Goal: Task Accomplishment & Management: Use online tool/utility

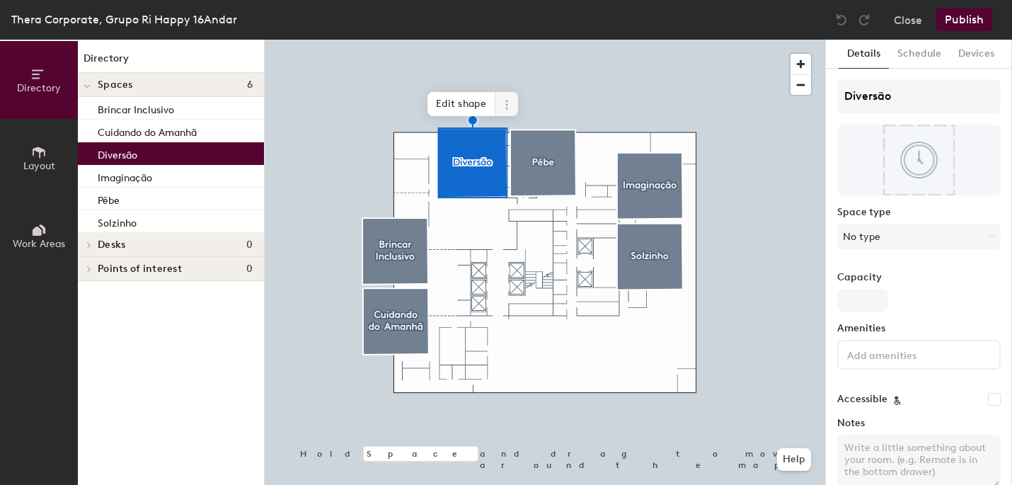
click at [512, 96] on span at bounding box center [506, 104] width 23 height 24
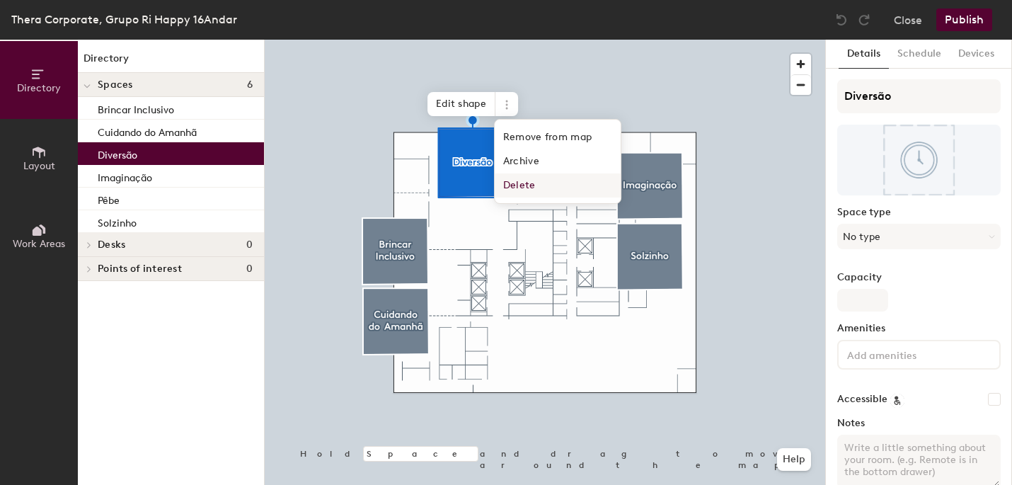
click at [485, 299] on div "Hold Space and drag to move around the map. Help Edit shape Remove from map Arc…" at bounding box center [545, 262] width 561 height 445
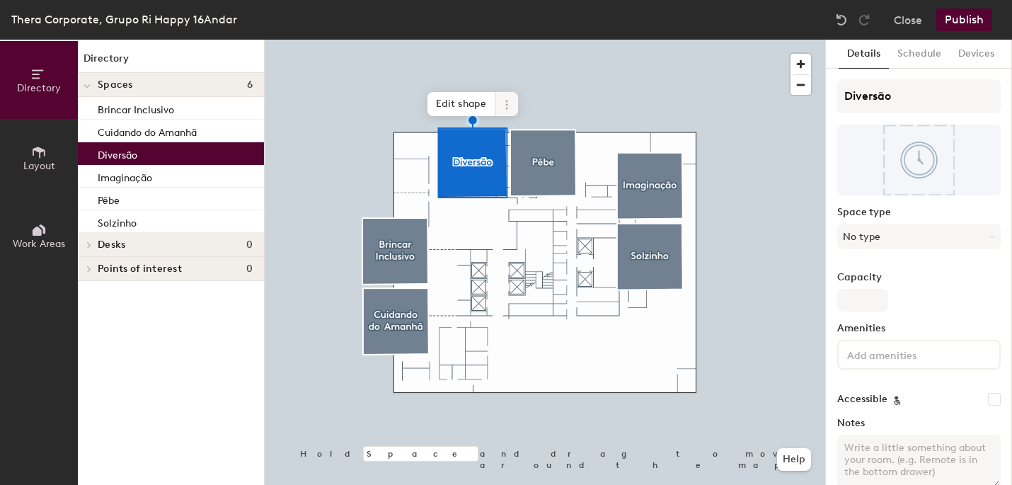
click at [504, 110] on icon at bounding box center [506, 104] width 11 height 11
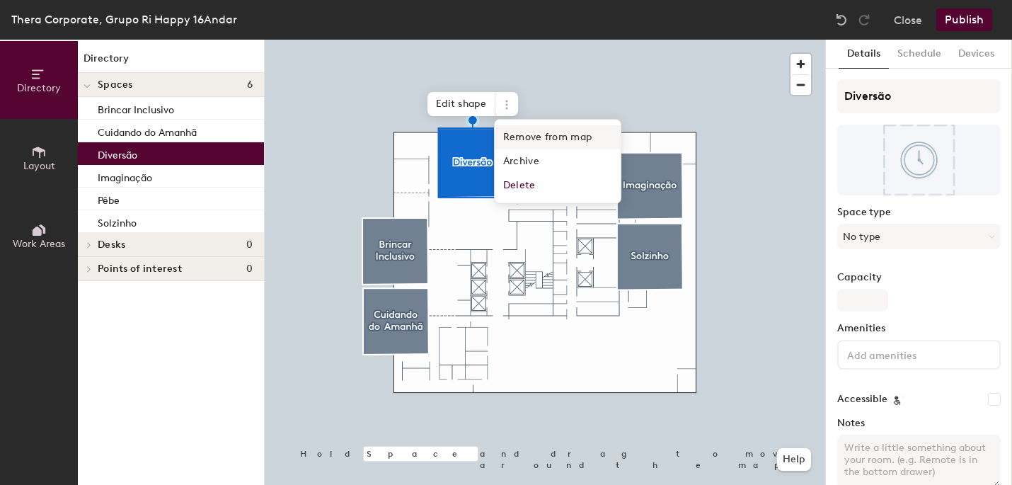
click at [560, 142] on span "Remove from map" at bounding box center [558, 137] width 126 height 24
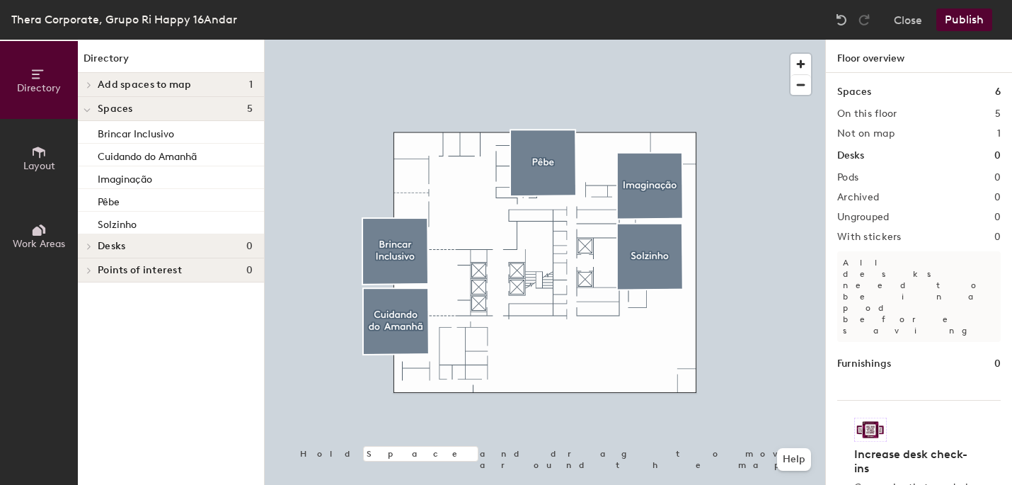
click at [964, 24] on button "Publish" at bounding box center [964, 19] width 56 height 23
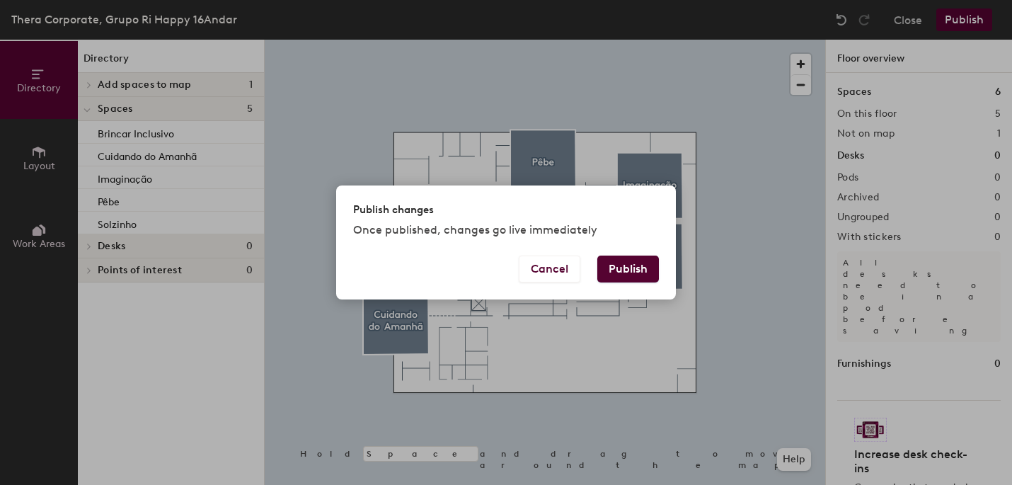
click at [639, 258] on button "Publish" at bounding box center [628, 268] width 62 height 27
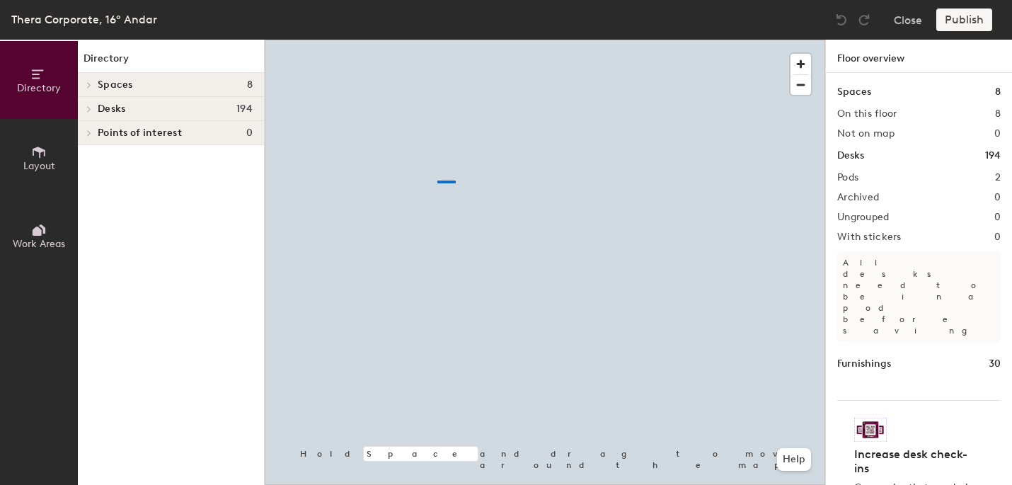
click at [436, 40] on div at bounding box center [545, 40] width 561 height 0
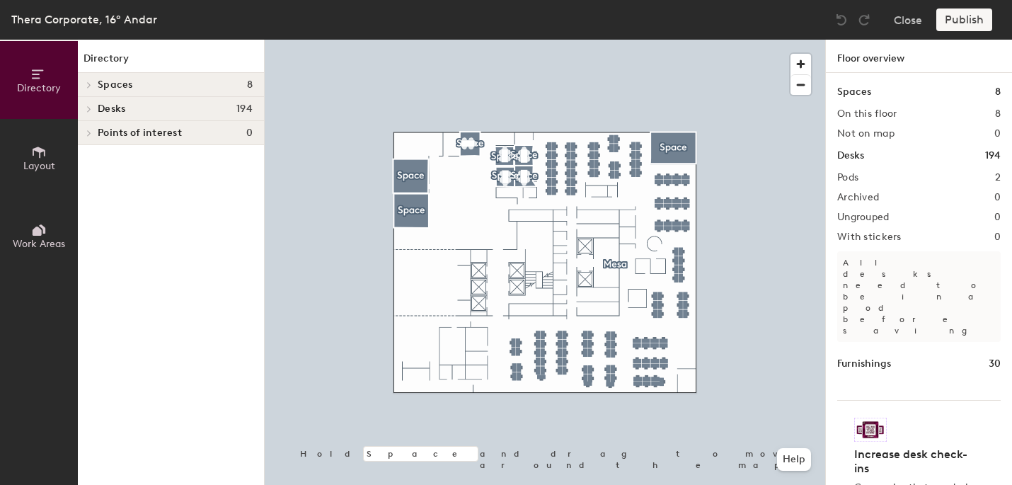
click at [48, 168] on span "Layout" at bounding box center [39, 166] width 32 height 12
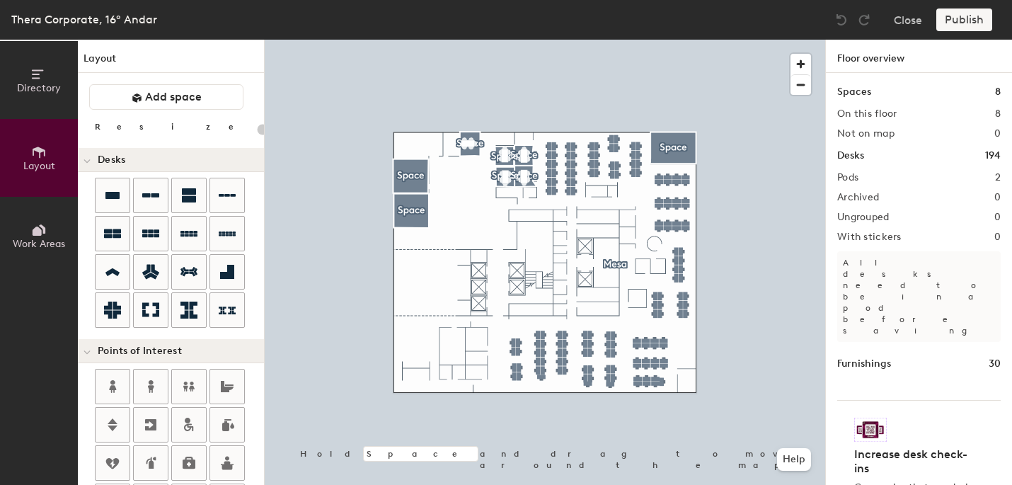
drag, startPoint x: 159, startPoint y: 100, endPoint x: 162, endPoint y: 64, distance: 36.2
click at [162, 64] on div "Layout Add space Resize Desks Points of Interest Furnishings Seating Tables Boo…" at bounding box center [171, 262] width 186 height 445
click at [101, 60] on h1 "Layout" at bounding box center [171, 62] width 186 height 22
click at [120, 100] on button "Add space" at bounding box center [166, 96] width 154 height 25
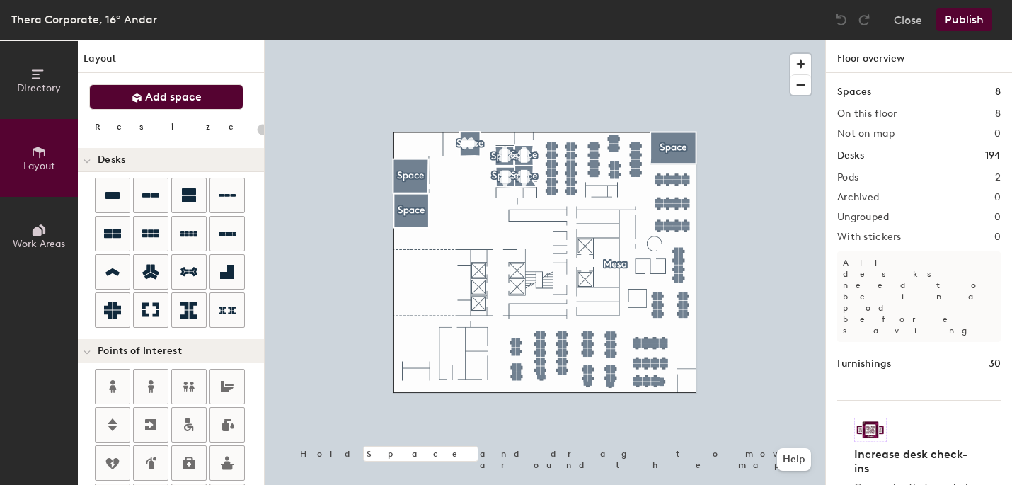
click at [82, 160] on div at bounding box center [87, 159] width 18 height 23
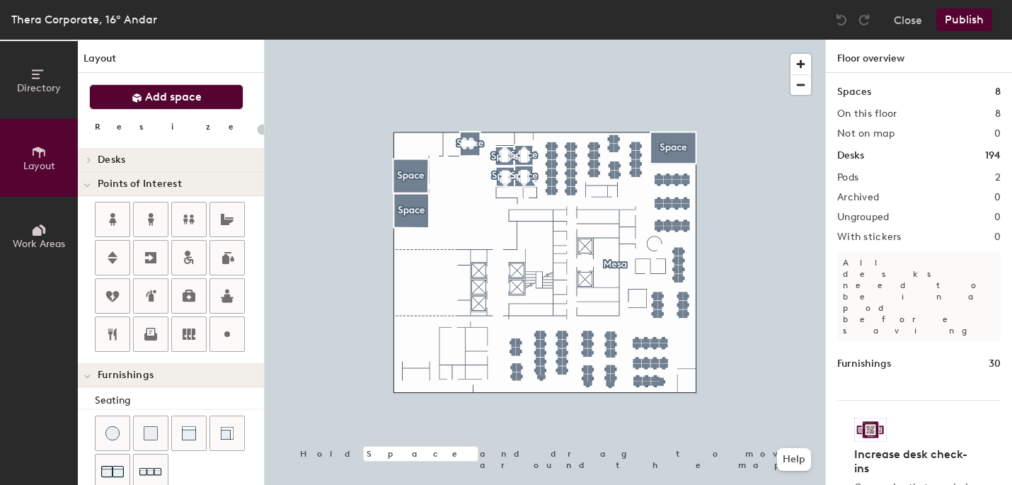
click at [84, 160] on span at bounding box center [88, 159] width 12 height 7
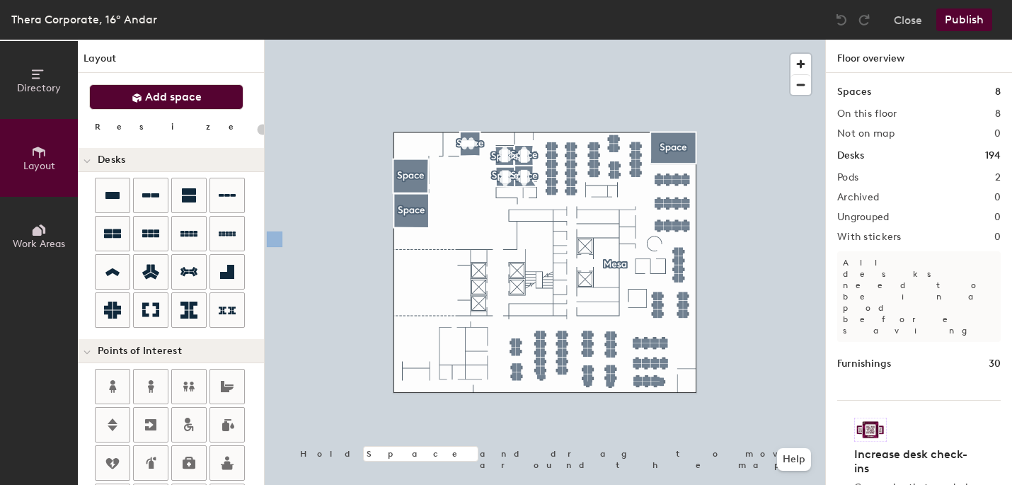
click at [42, 162] on span "Layout" at bounding box center [39, 166] width 32 height 12
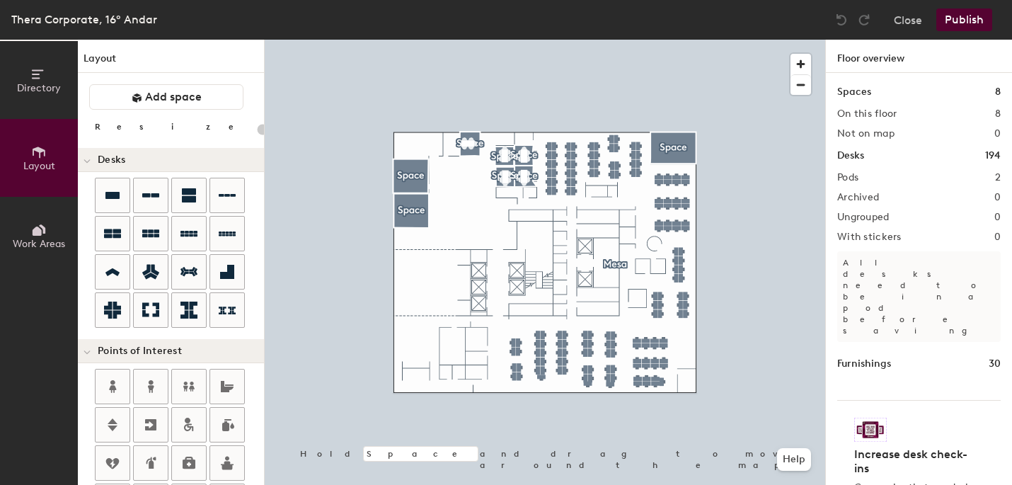
click at [50, 88] on span "Directory" at bounding box center [39, 88] width 44 height 12
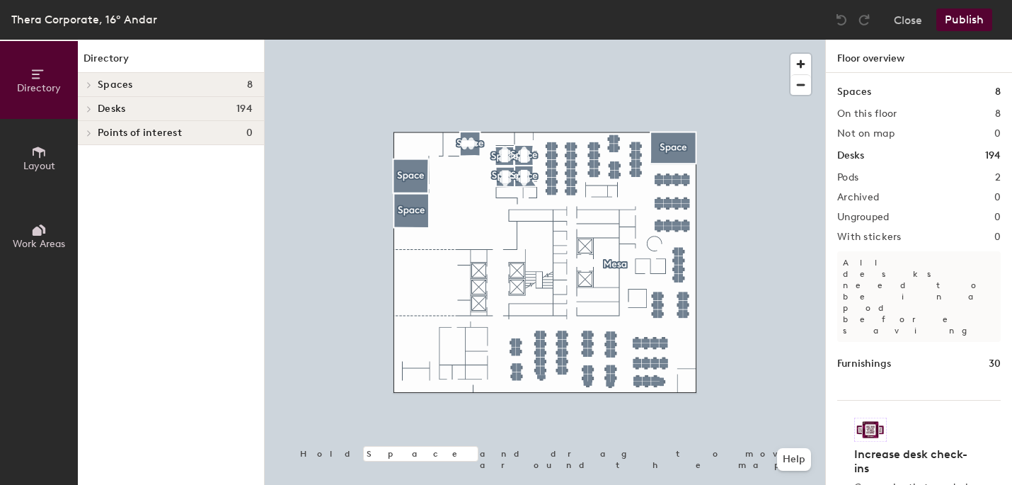
click at [90, 83] on icon at bounding box center [89, 85] width 3 height 6
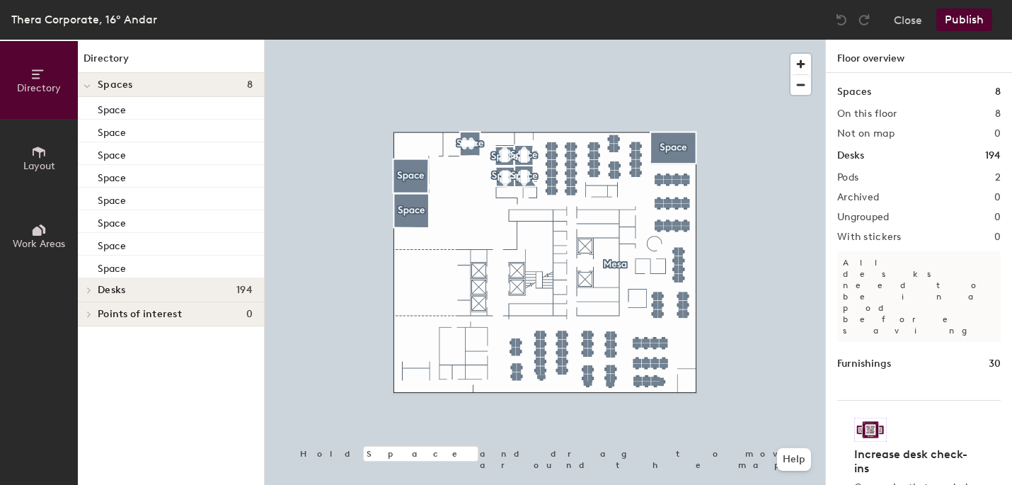
click at [86, 292] on span at bounding box center [88, 290] width 12 height 7
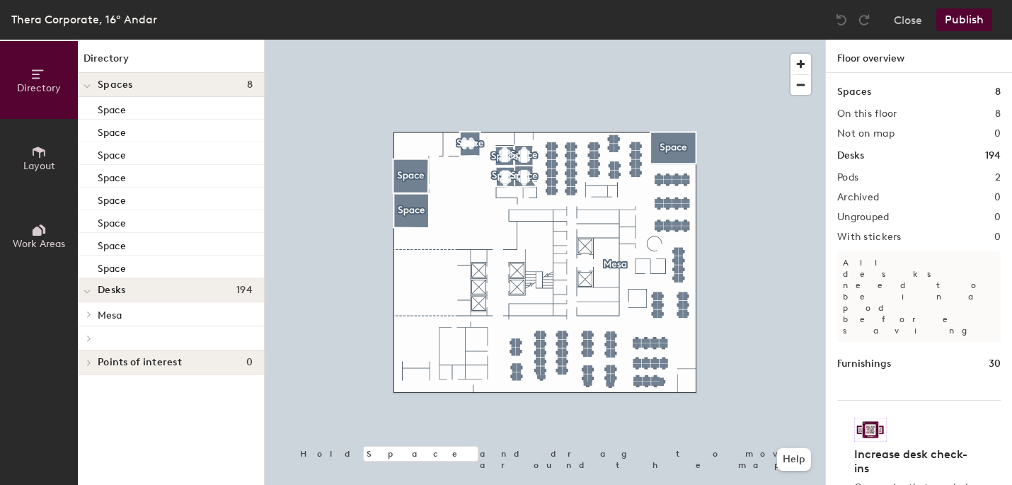
click at [86, 290] on icon at bounding box center [87, 292] width 7 height 6
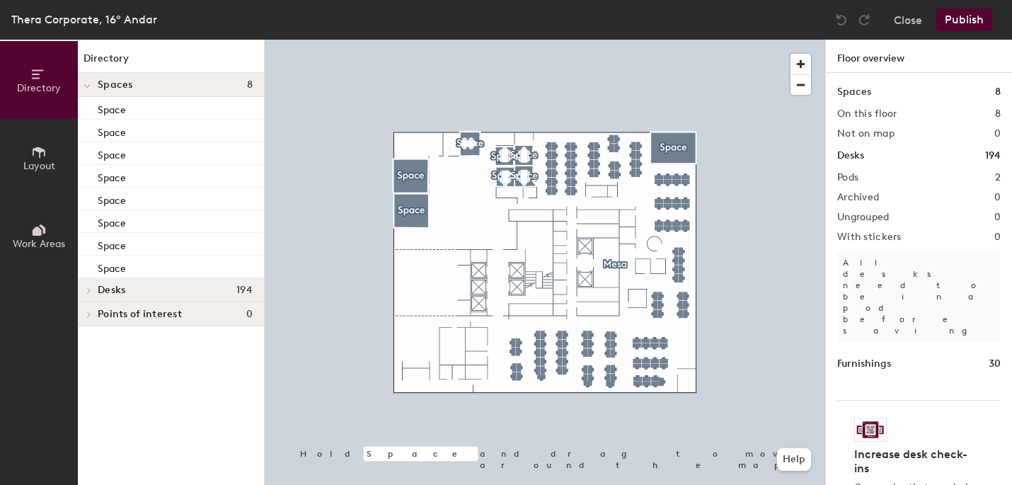
click at [86, 290] on span at bounding box center [88, 290] width 12 height 7
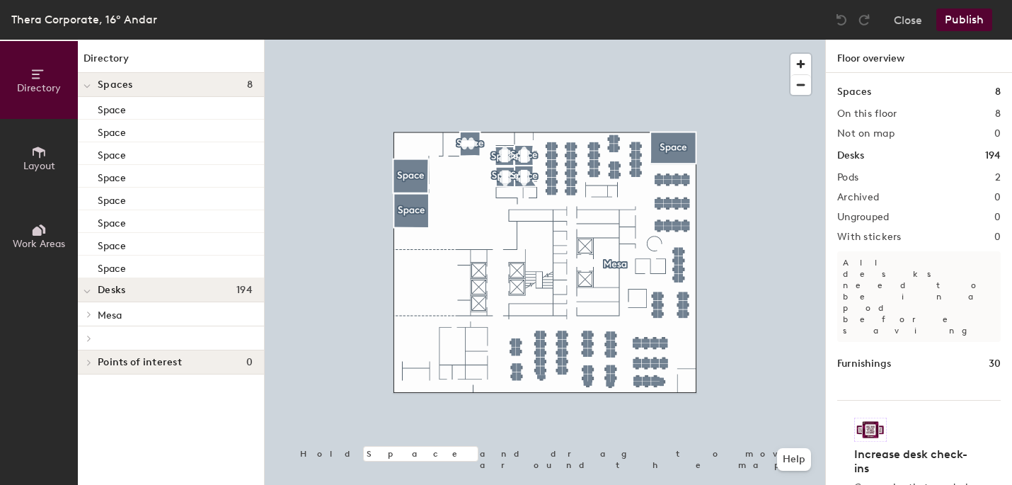
click at [88, 312] on icon at bounding box center [89, 314] width 3 height 6
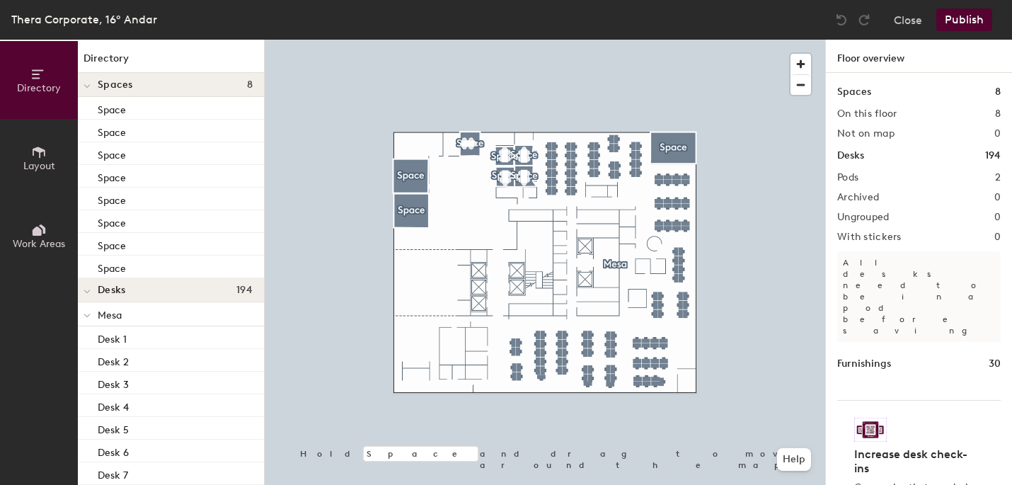
click at [88, 312] on span at bounding box center [87, 315] width 7 height 12
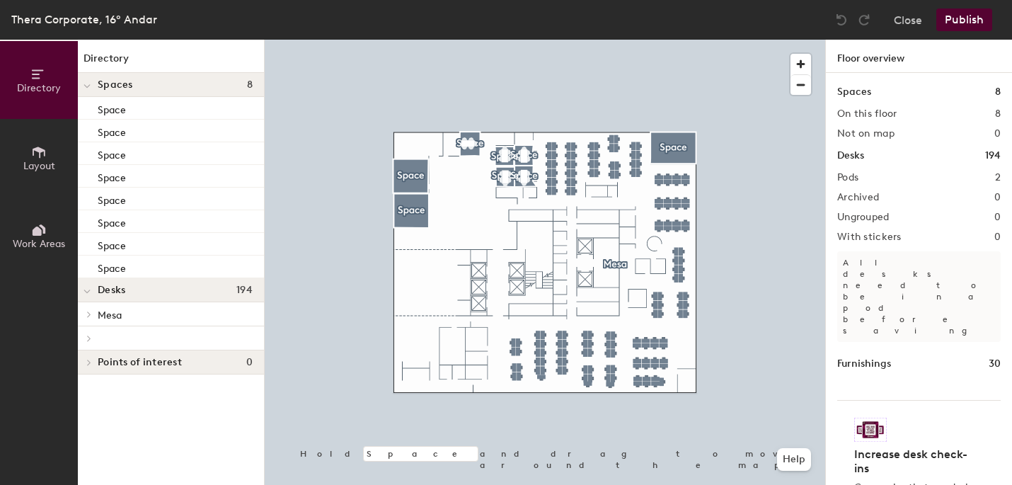
click at [88, 292] on icon at bounding box center [87, 292] width 7 height 6
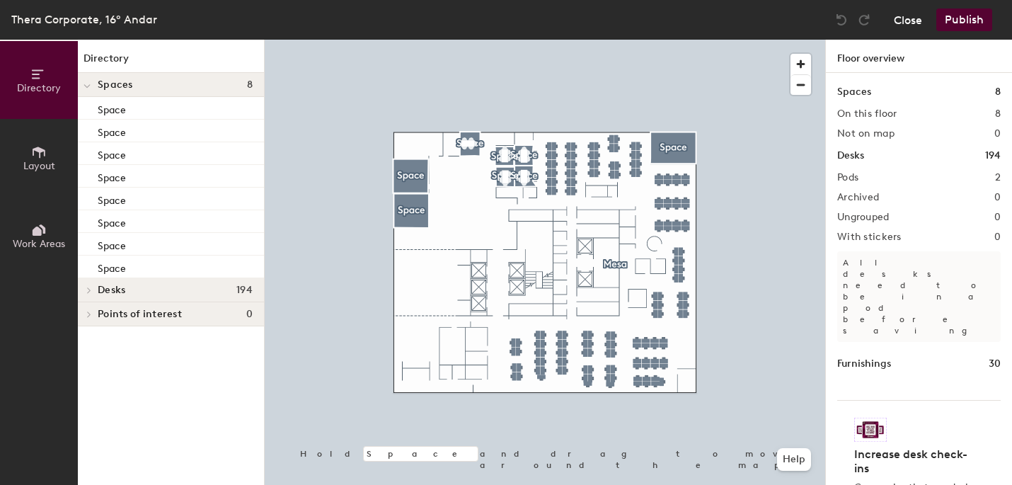
click at [917, 23] on button "Close" at bounding box center [908, 19] width 28 height 23
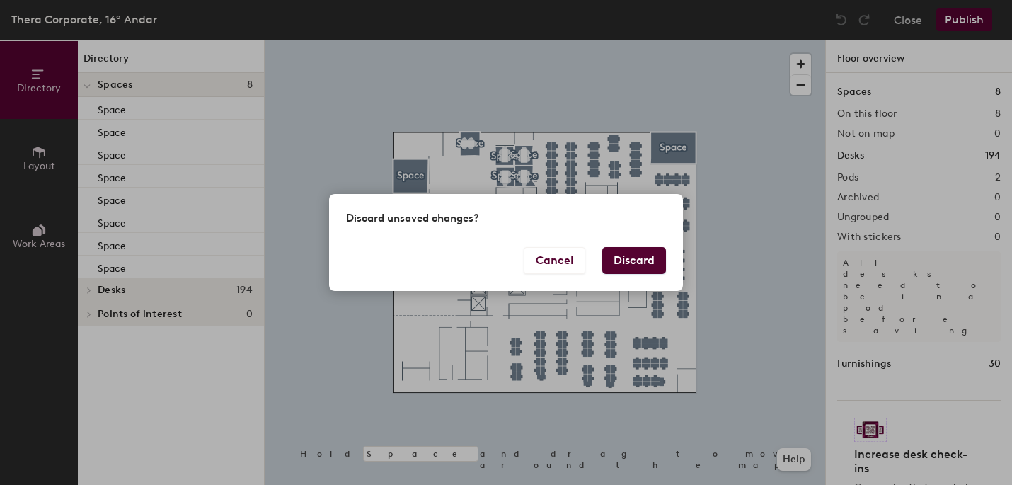
drag, startPoint x: 640, startPoint y: 258, endPoint x: 582, endPoint y: 216, distance: 71.9
click at [582, 216] on div "Discard unsaved changes? Cancel Discard" at bounding box center [506, 242] width 354 height 97
click at [550, 256] on button "Cancel" at bounding box center [555, 260] width 62 height 27
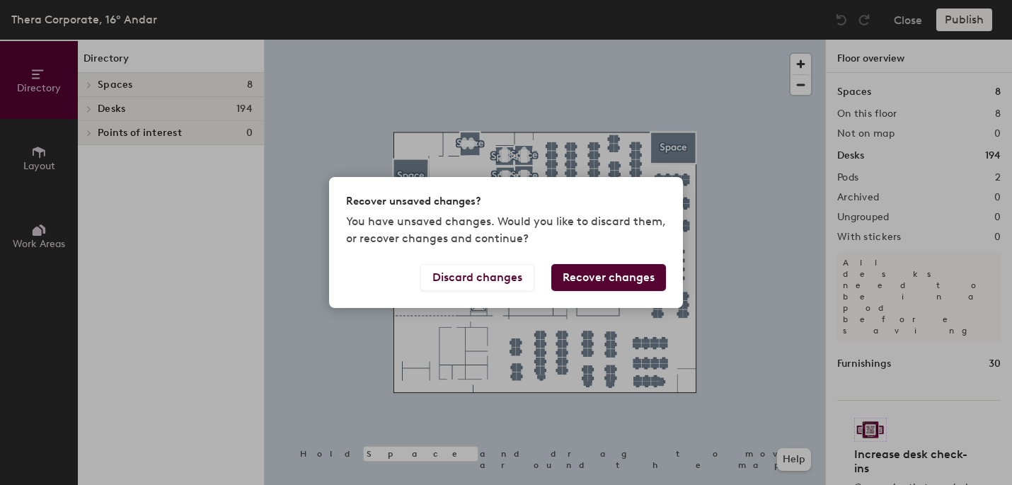
click at [92, 80] on div "Recover unsaved changes? You have unsaved changes. Would you like to discard th…" at bounding box center [506, 242] width 1012 height 485
click at [88, 83] on div "Recover unsaved changes? You have unsaved changes. Would you like to discard th…" at bounding box center [506, 242] width 1012 height 485
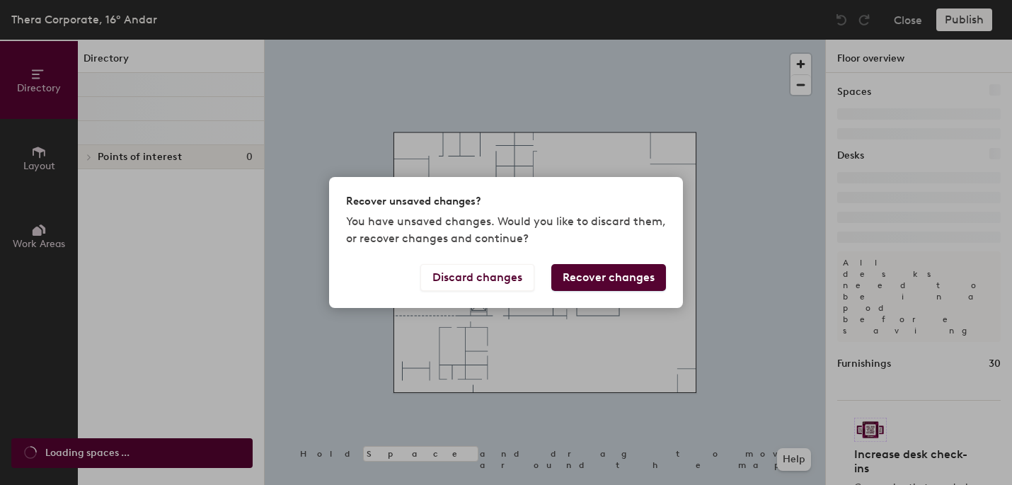
click at [578, 281] on button "Recover changes" at bounding box center [608, 277] width 115 height 27
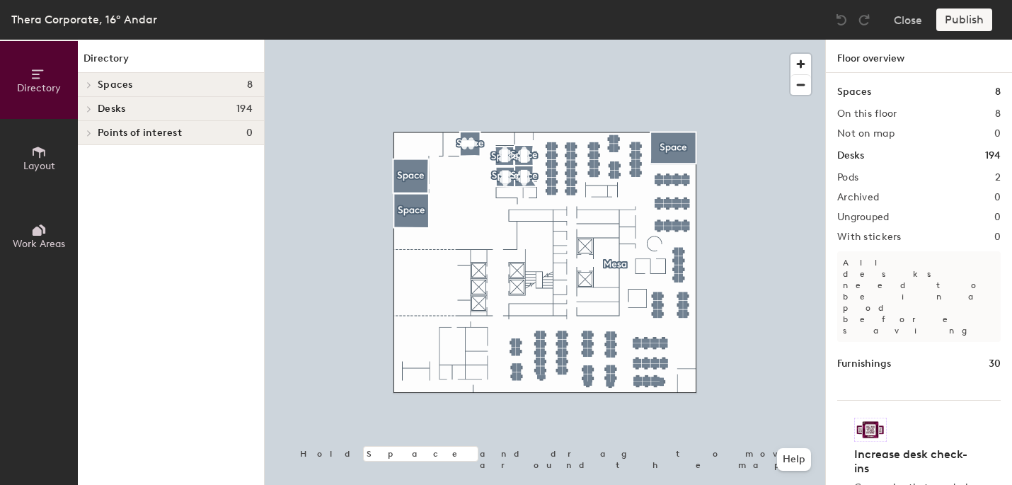
click at [121, 93] on div "Spaces 8" at bounding box center [171, 85] width 186 height 24
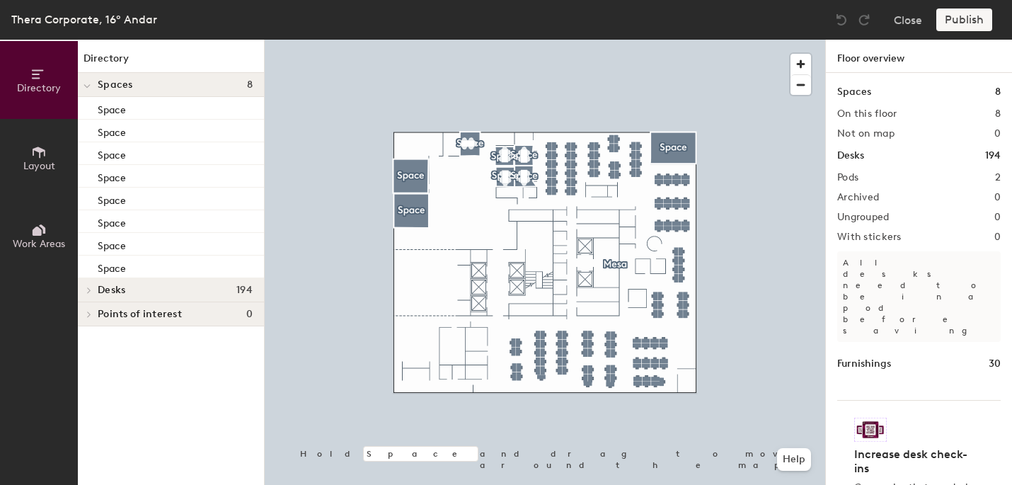
click at [93, 84] on div at bounding box center [87, 84] width 18 height 23
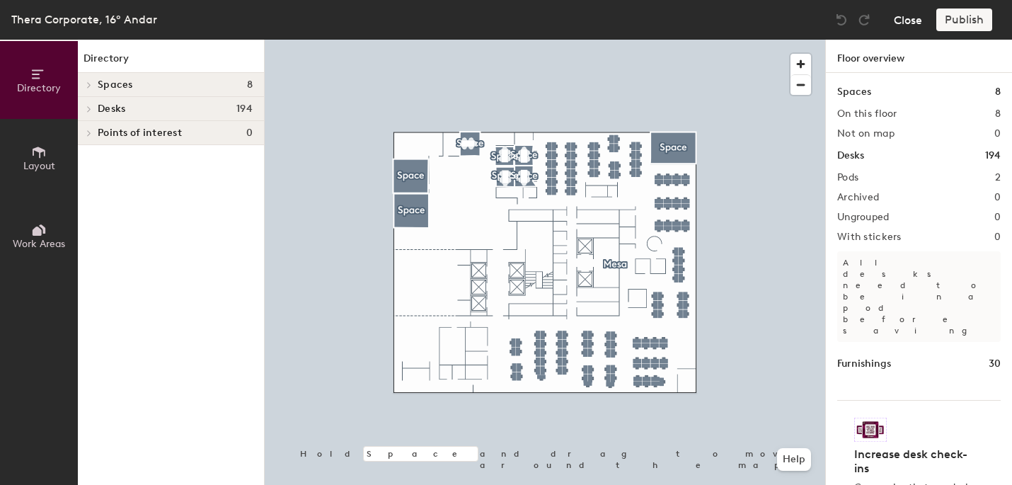
click at [908, 20] on button "Close" at bounding box center [908, 19] width 28 height 23
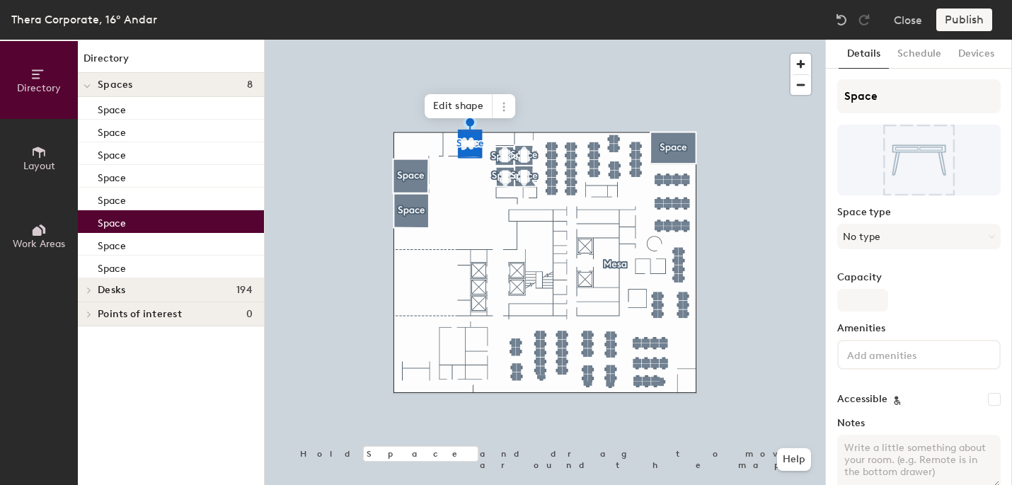
click at [909, 71] on div "Details Schedule Devices Space Space type No type Capacity Amenities Accessible…" at bounding box center [919, 262] width 186 height 445
click at [914, 57] on button "Schedule" at bounding box center [919, 54] width 61 height 29
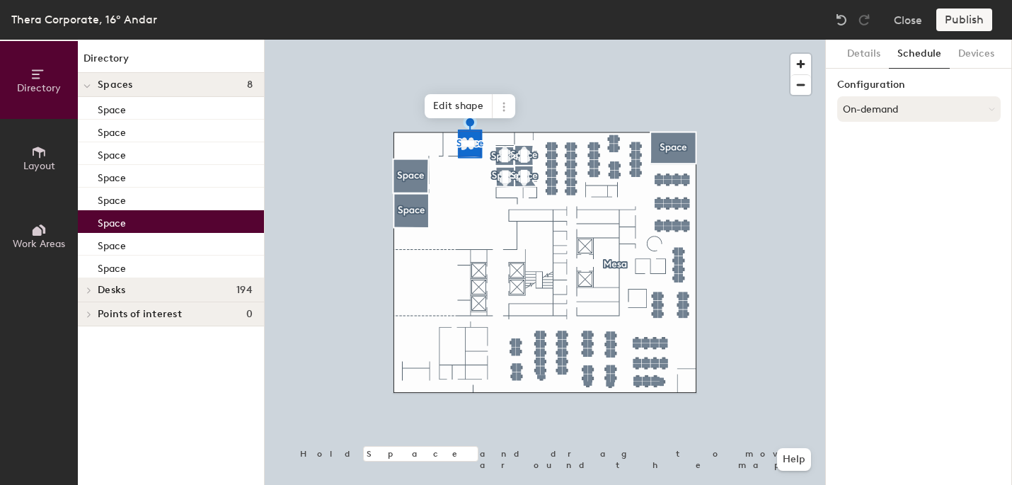
click at [900, 109] on button "On-demand" at bounding box center [918, 108] width 163 height 25
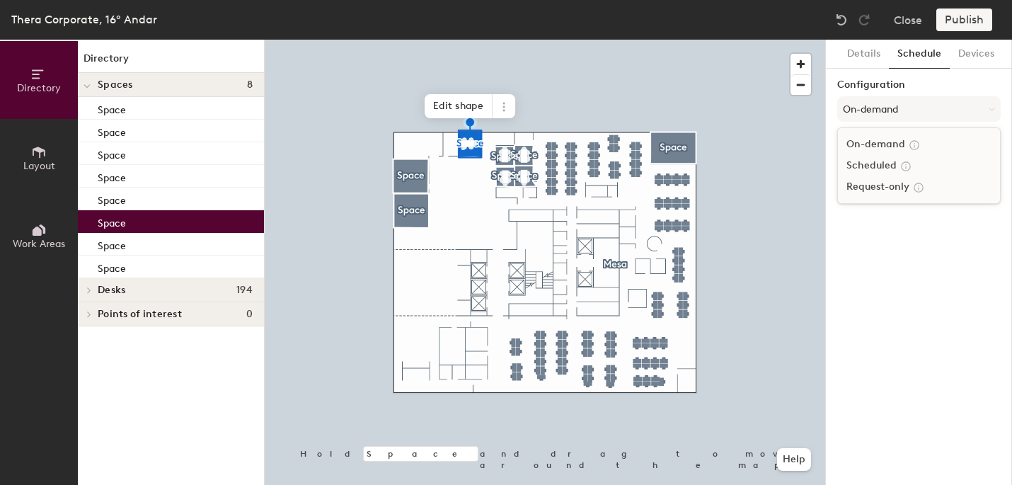
click at [889, 165] on div "Scheduled" at bounding box center [919, 165] width 162 height 21
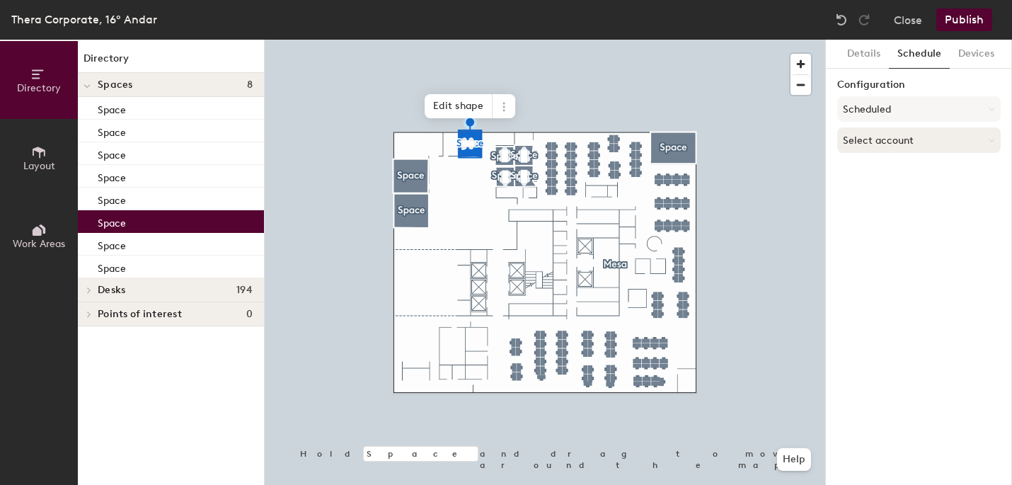
click at [904, 139] on button "Select account" at bounding box center [918, 139] width 163 height 25
click at [895, 170] on div "Google Apps" at bounding box center [919, 175] width 162 height 21
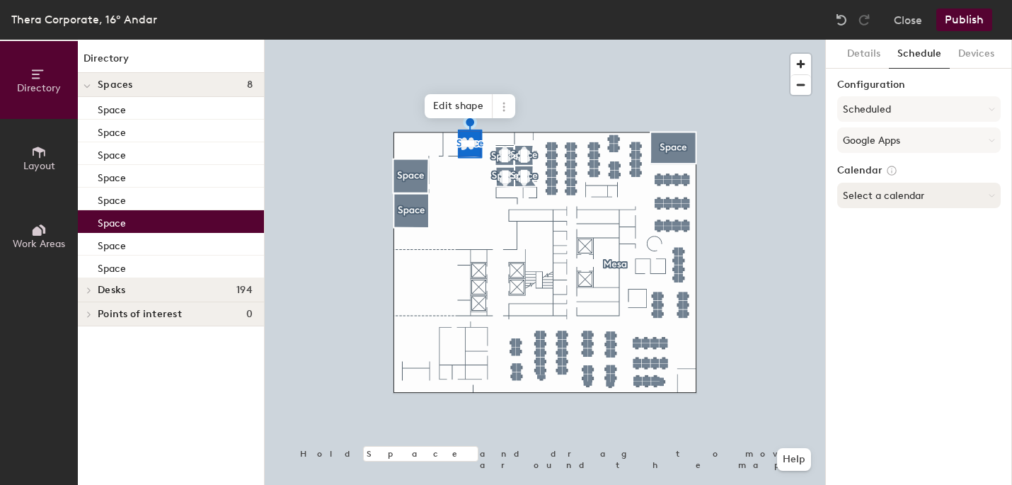
click at [889, 195] on button "Select a calendar" at bounding box center [918, 195] width 163 height 25
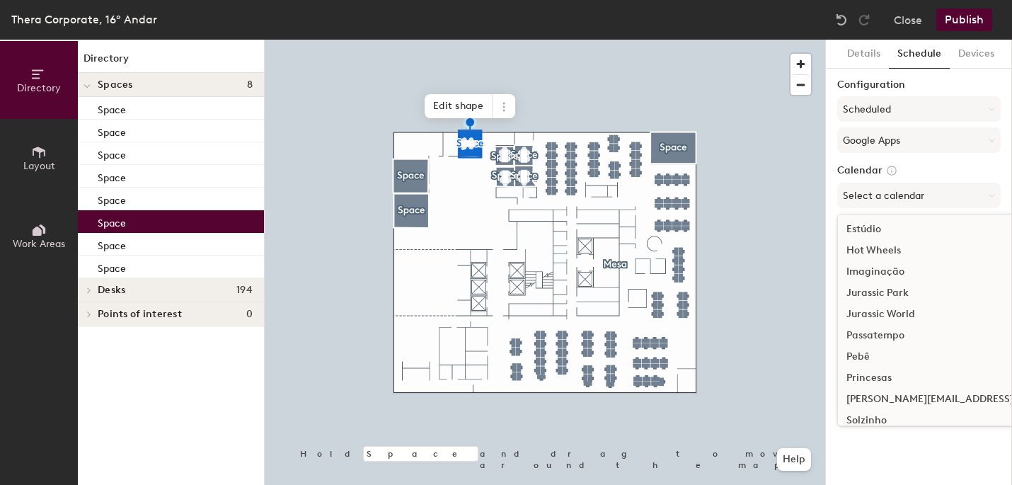
scroll to position [225, 0]
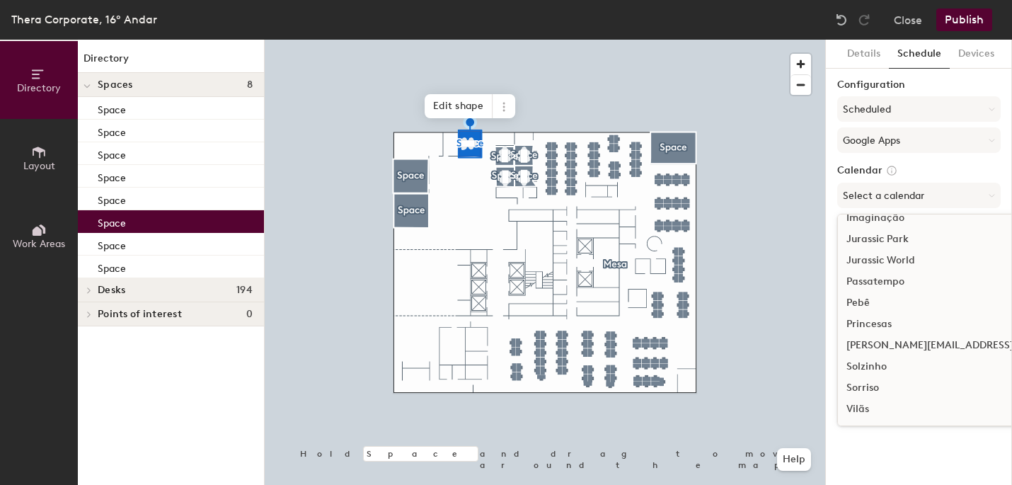
click at [873, 301] on div "Pebê" at bounding box center [971, 302] width 267 height 21
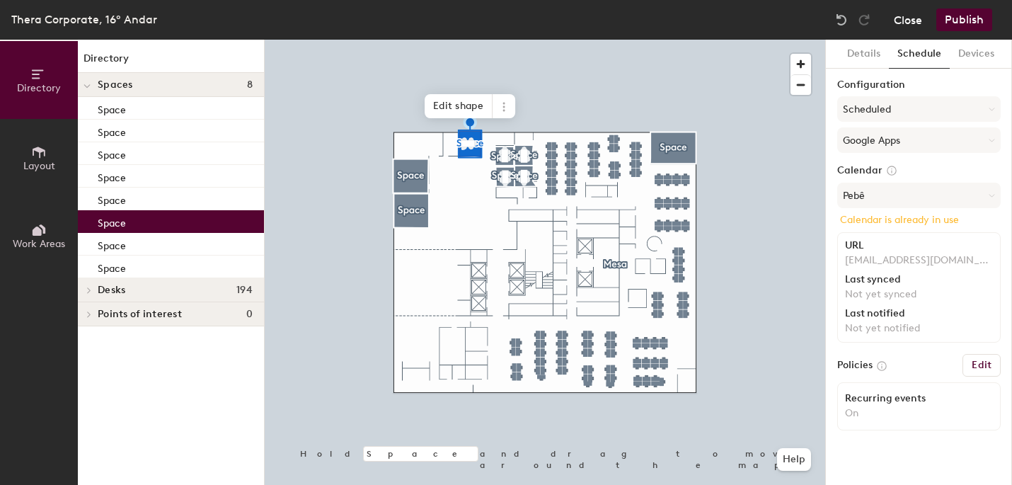
click at [917, 16] on button "Close" at bounding box center [908, 19] width 28 height 23
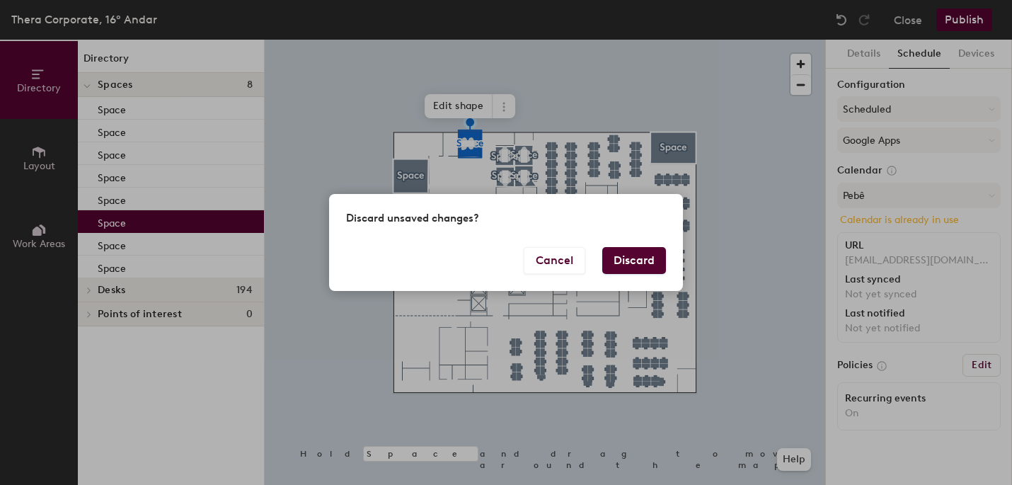
click at [638, 257] on button "Discard" at bounding box center [634, 260] width 64 height 27
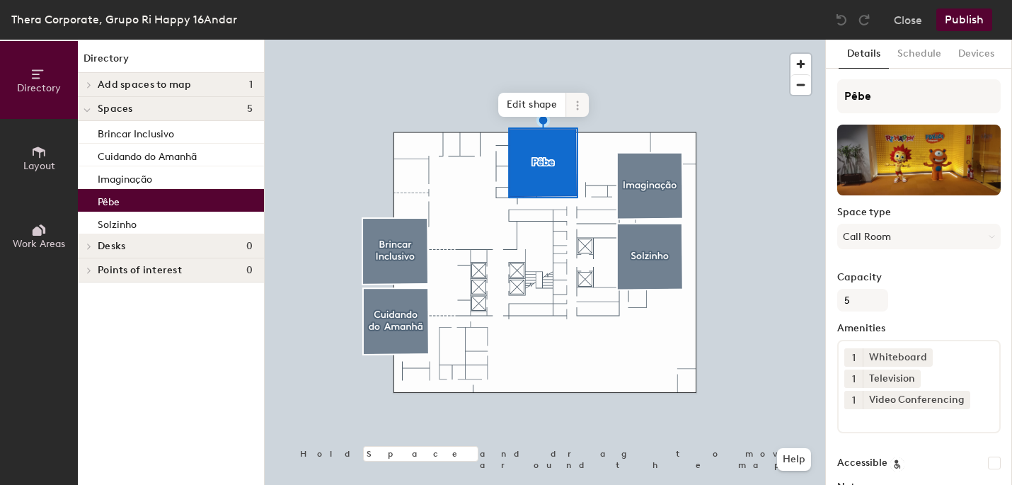
click at [577, 110] on icon at bounding box center [577, 105] width 11 height 11
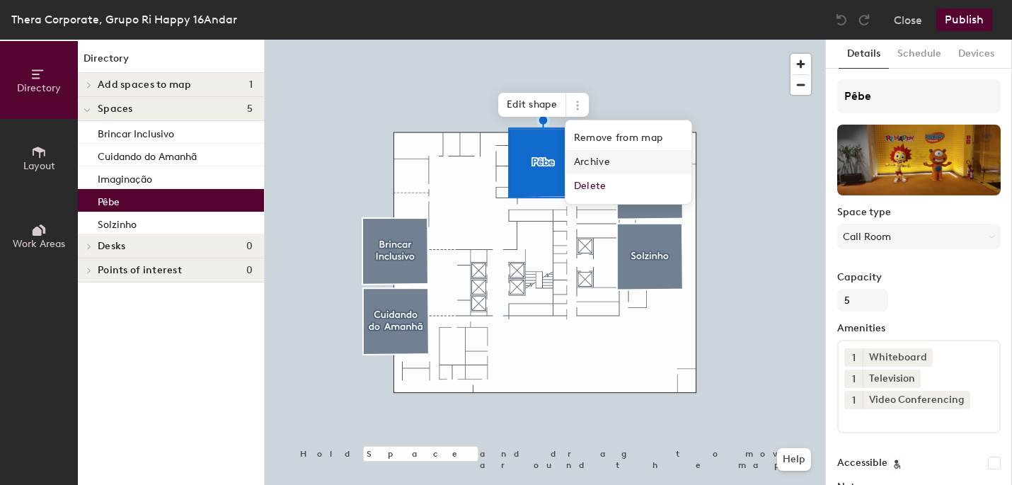
click at [590, 160] on span "Archive" at bounding box center [628, 162] width 126 height 24
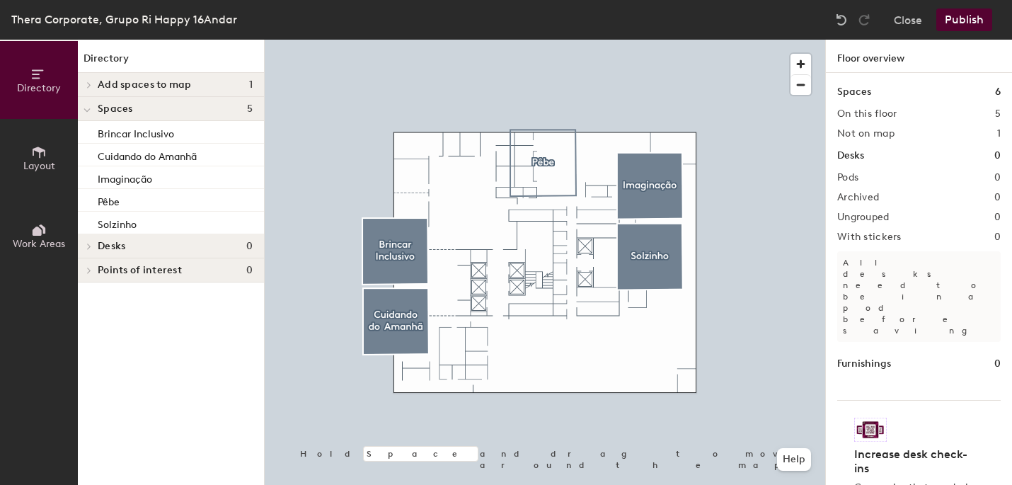
click at [960, 24] on button "Publish" at bounding box center [964, 19] width 56 height 23
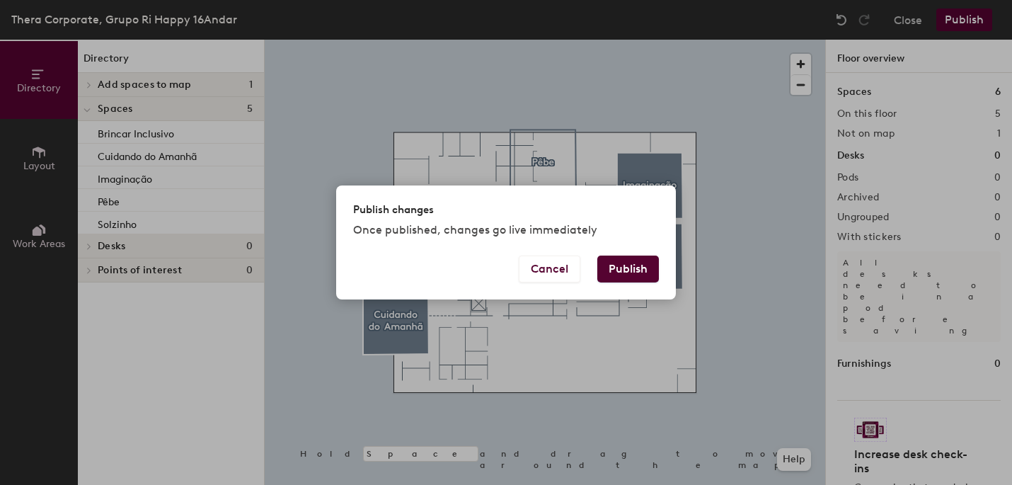
click at [631, 273] on button "Publish" at bounding box center [628, 268] width 62 height 27
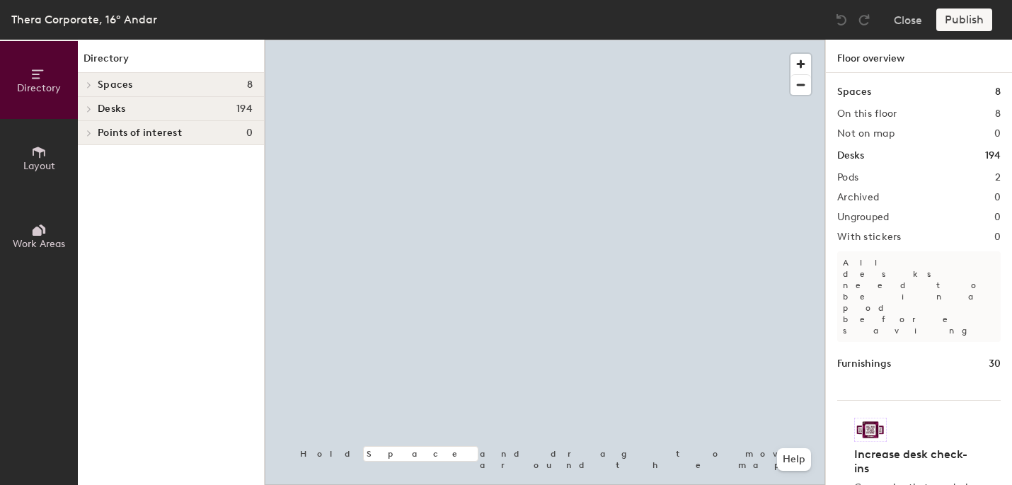
click at [470, 40] on div at bounding box center [545, 40] width 561 height 0
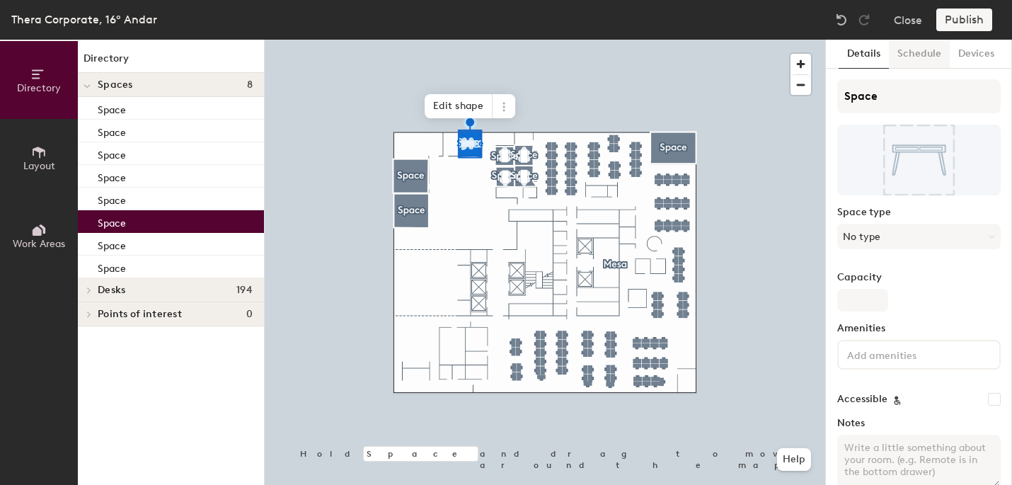
click at [921, 55] on button "Schedule" at bounding box center [919, 54] width 61 height 29
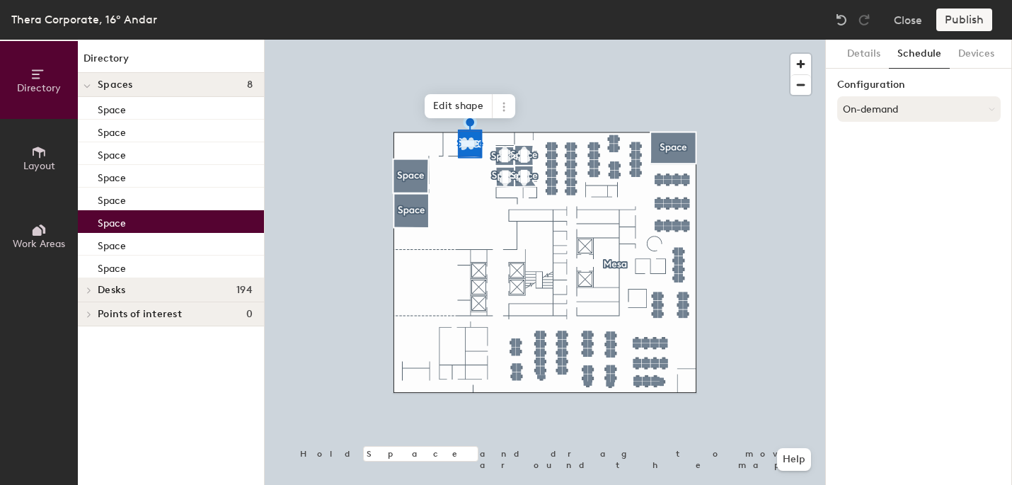
click at [907, 113] on button "On-demand" at bounding box center [918, 108] width 163 height 25
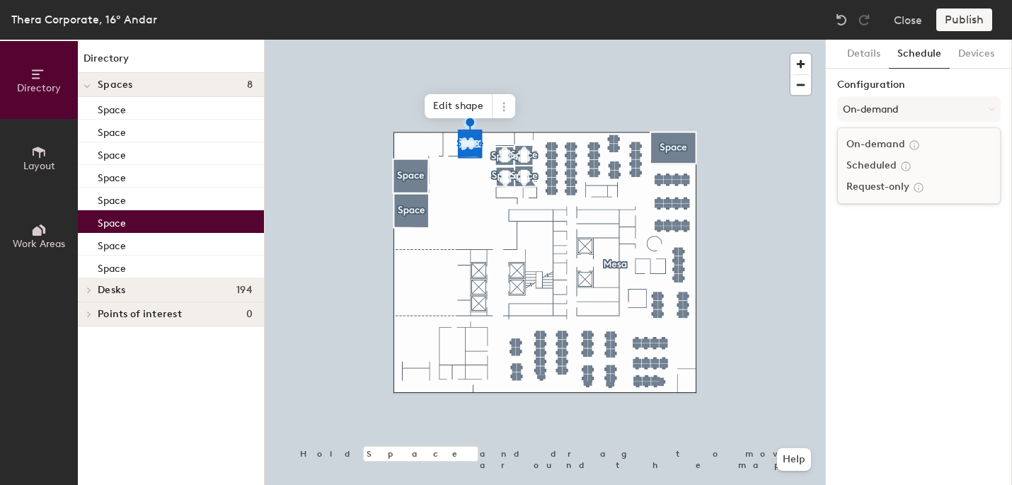
click at [897, 161] on div at bounding box center [905, 166] width 16 height 16
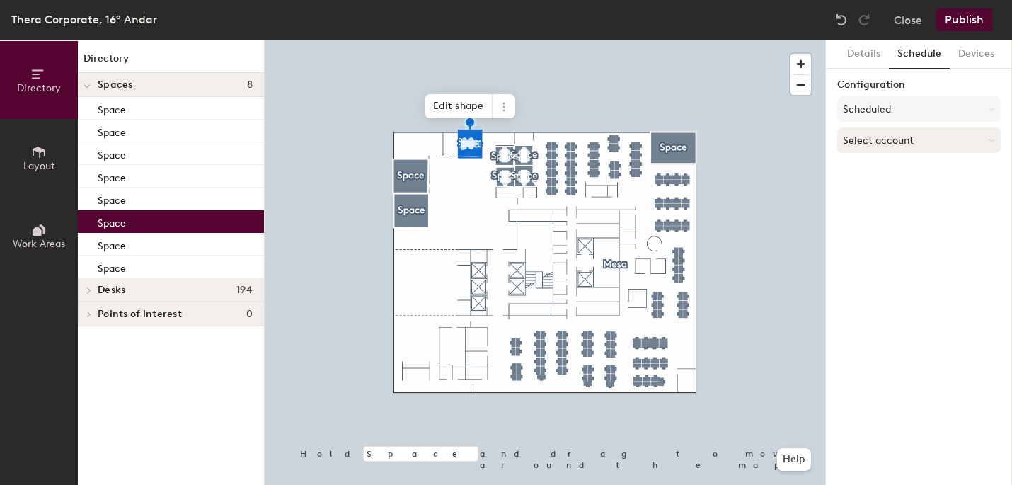
click at [909, 140] on button "Select account" at bounding box center [918, 139] width 163 height 25
click at [907, 167] on div "Google Apps" at bounding box center [919, 175] width 162 height 21
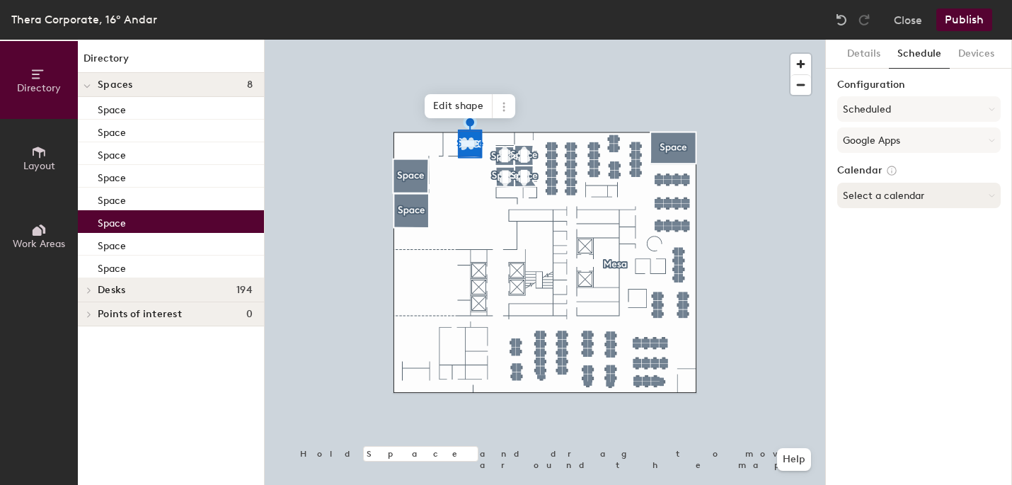
click at [907, 198] on button "Select a calendar" at bounding box center [918, 195] width 163 height 25
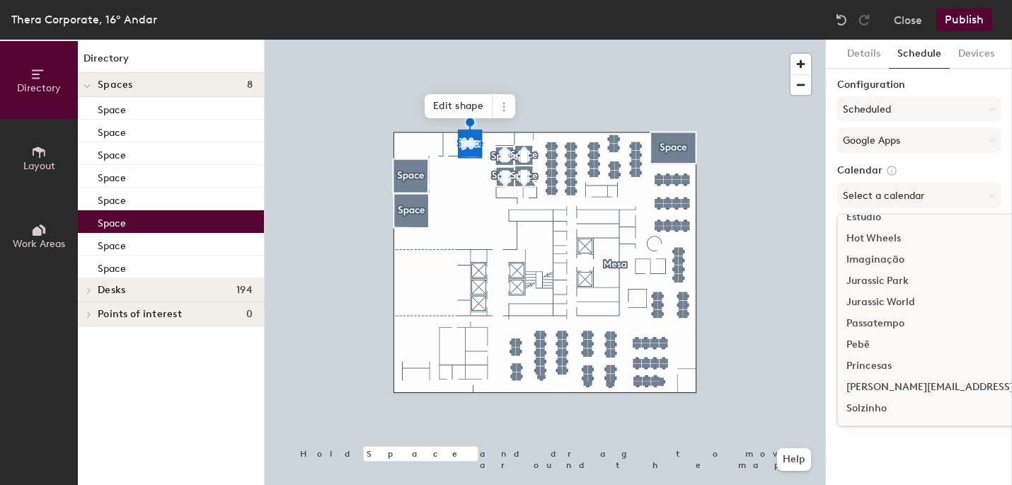
scroll to position [202, 0]
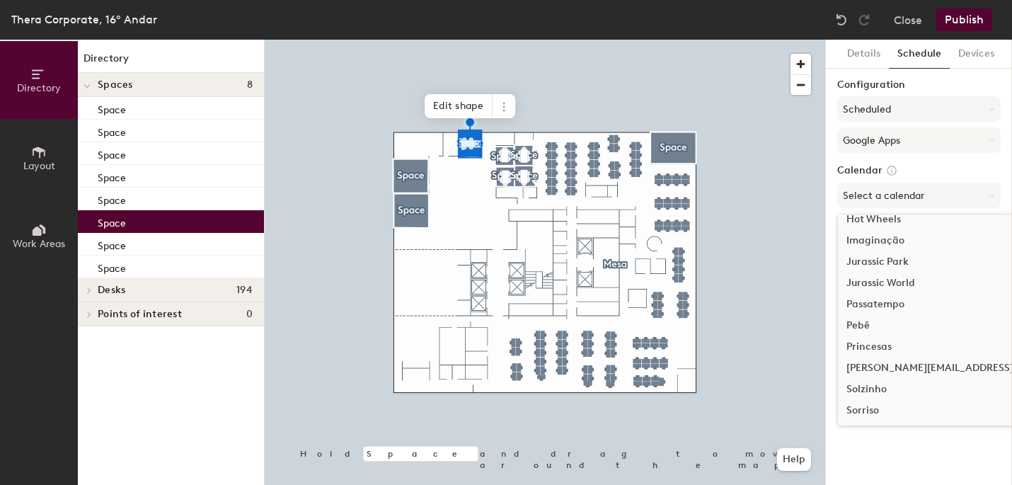
click at [870, 329] on div "Pebê" at bounding box center [971, 325] width 267 height 21
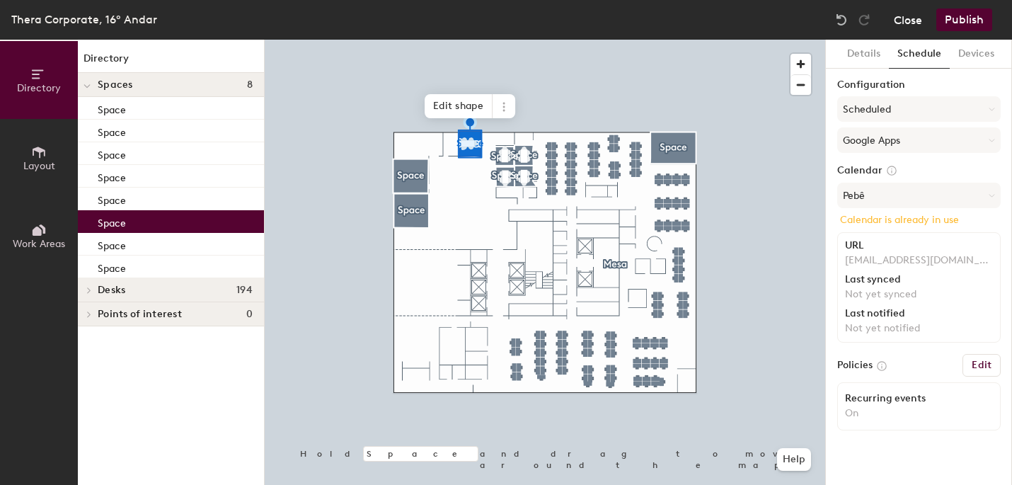
click at [911, 21] on button "Close" at bounding box center [908, 19] width 28 height 23
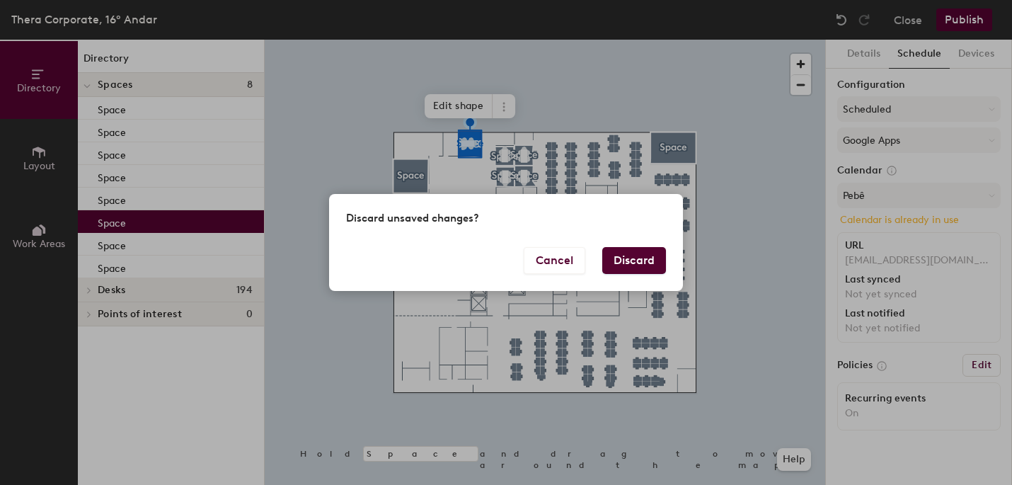
click at [634, 255] on button "Discard" at bounding box center [634, 260] width 64 height 27
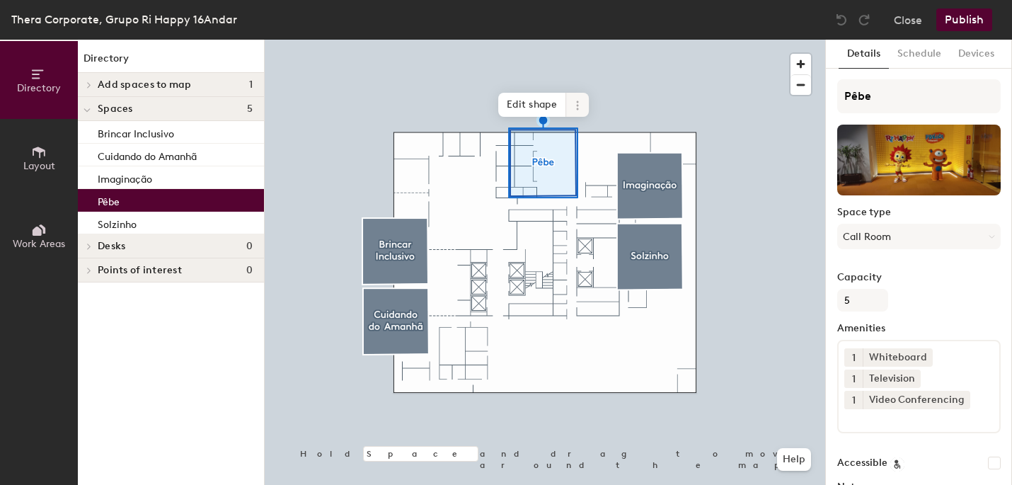
click at [579, 109] on icon at bounding box center [577, 105] width 11 height 11
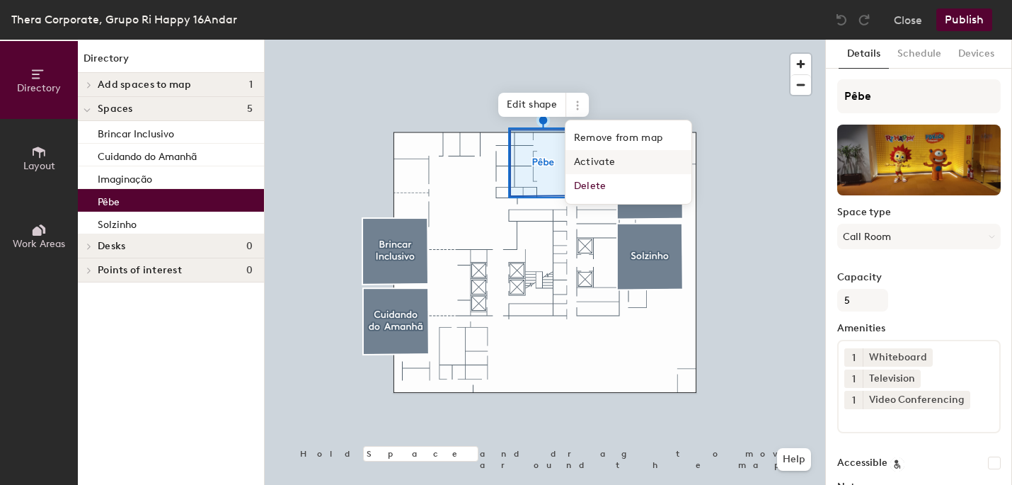
click at [584, 160] on span "Activate" at bounding box center [628, 162] width 126 height 24
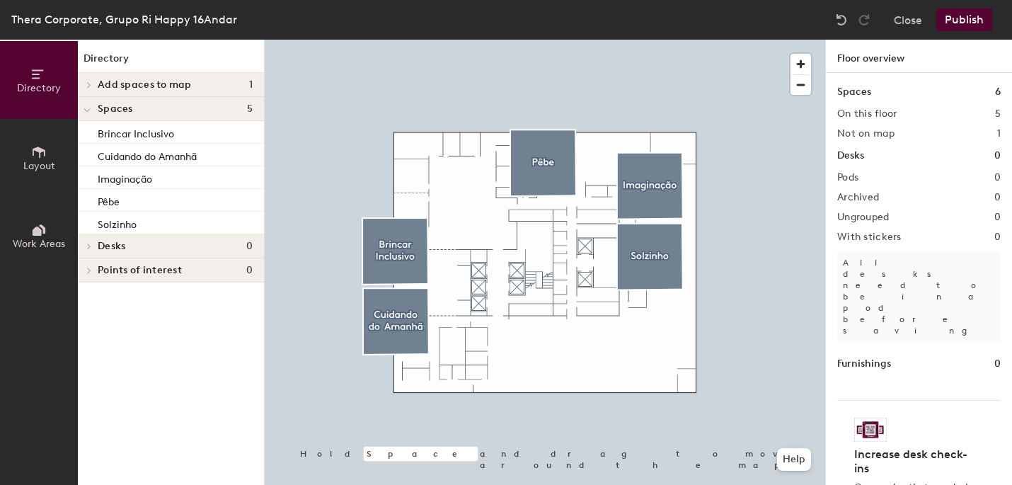
click at [956, 18] on button "Publish" at bounding box center [964, 19] width 56 height 23
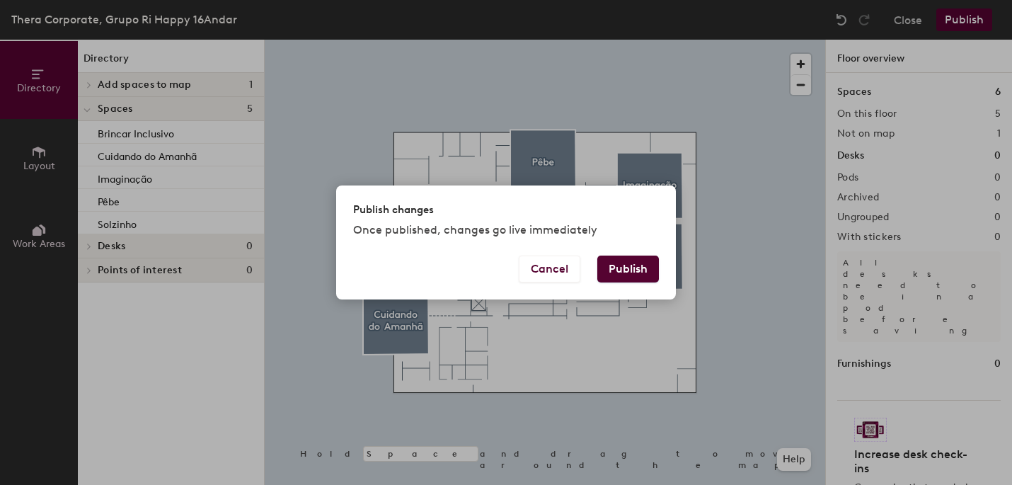
click at [648, 270] on button "Publish" at bounding box center [628, 268] width 62 height 27
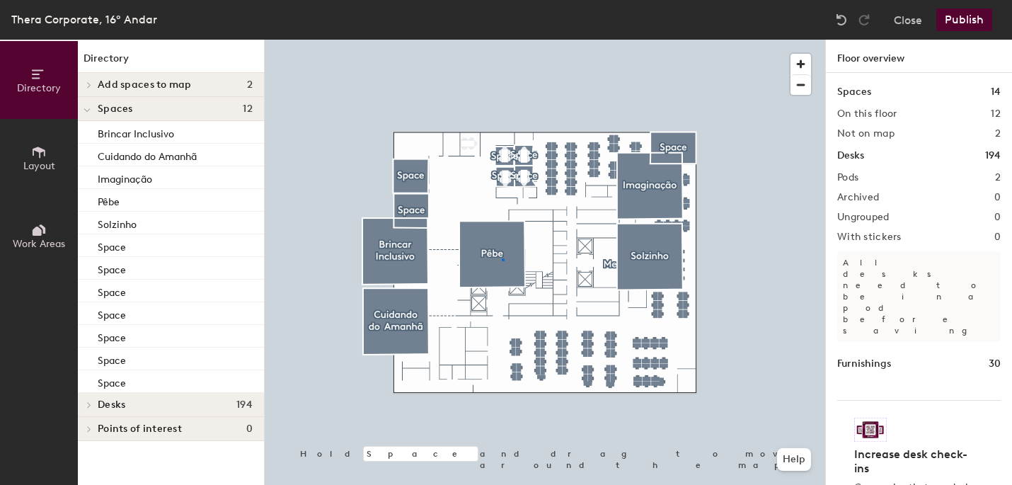
click at [502, 40] on div at bounding box center [545, 40] width 561 height 0
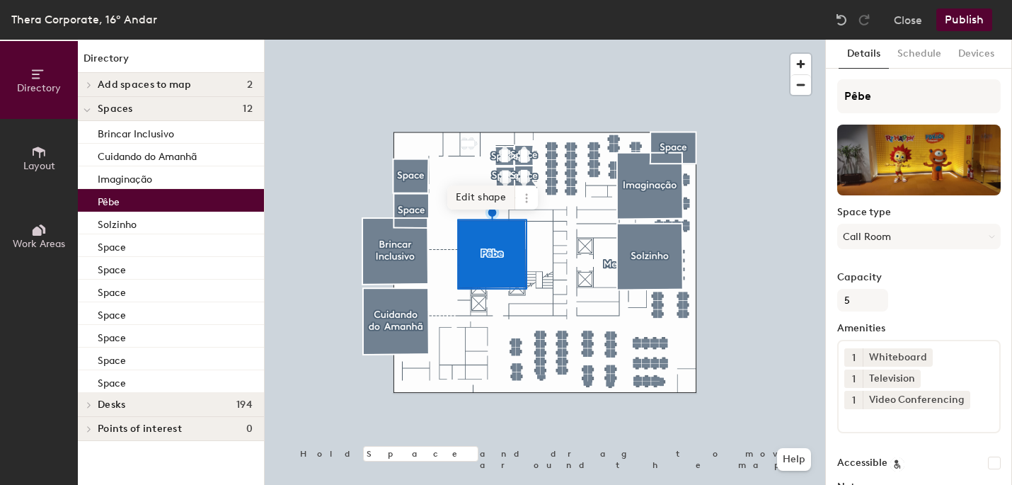
click at [505, 200] on span "Edit shape" at bounding box center [481, 197] width 68 height 24
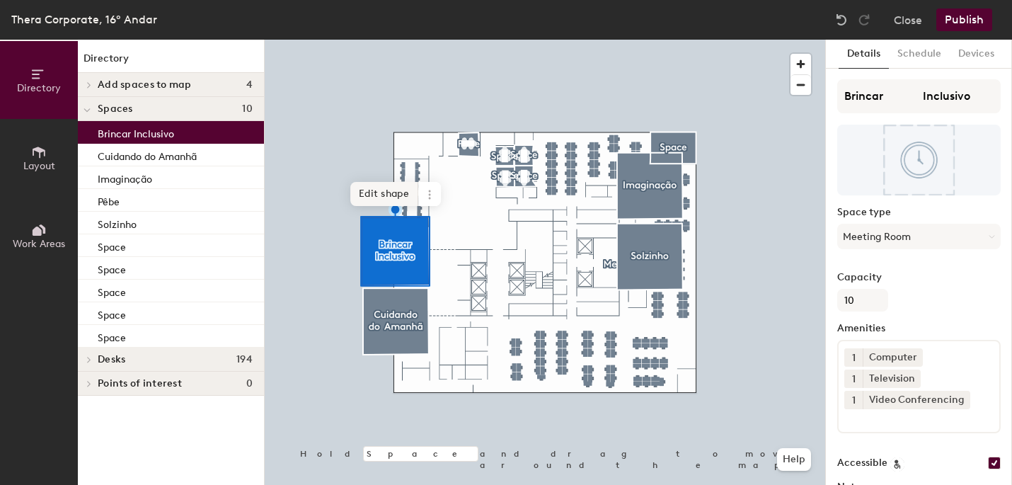
click at [394, 195] on span "Edit shape" at bounding box center [384, 194] width 68 height 24
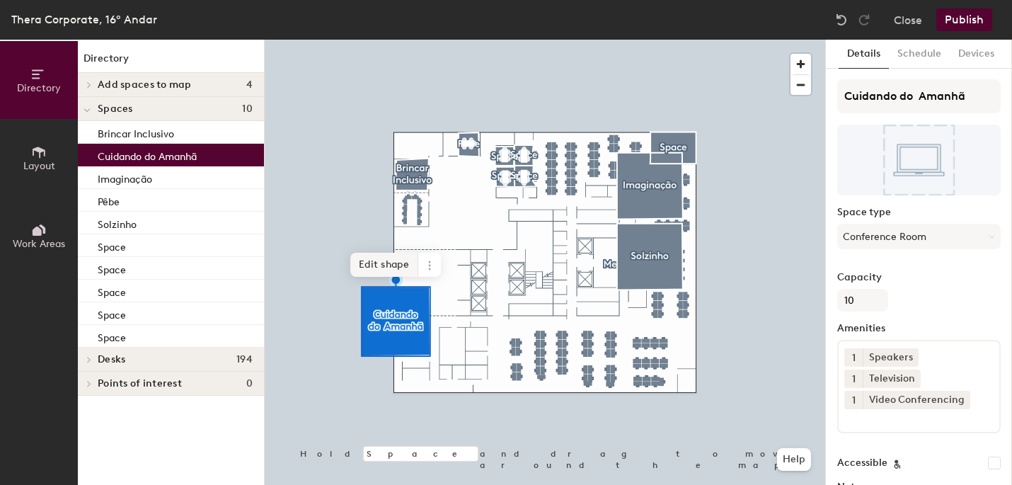
click at [399, 265] on span "Edit shape" at bounding box center [384, 265] width 68 height 24
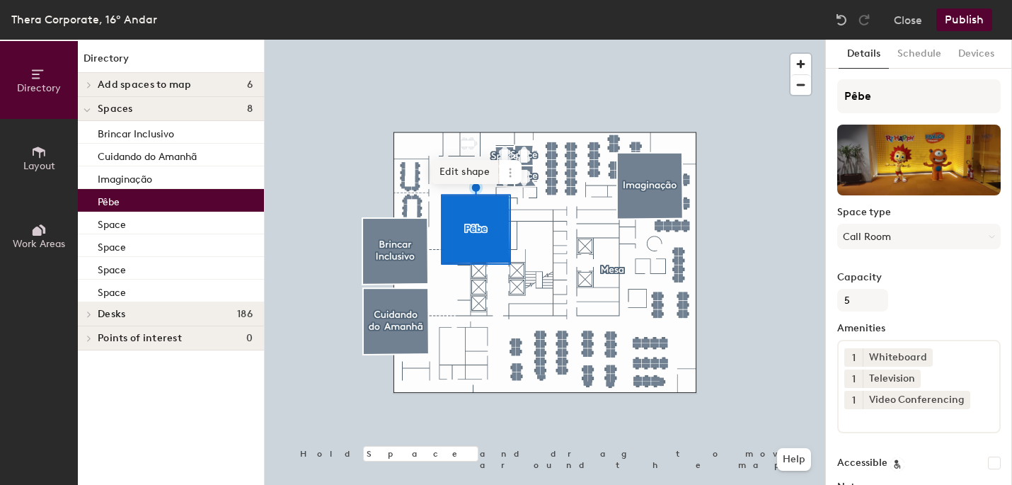
click at [476, 170] on span "Edit shape" at bounding box center [465, 172] width 68 height 24
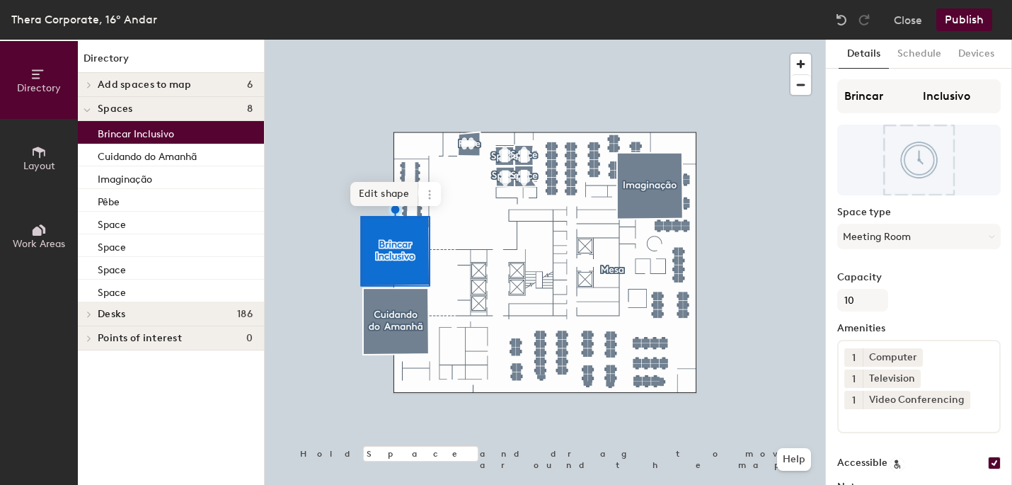
click at [401, 190] on span "Edit shape" at bounding box center [384, 194] width 68 height 24
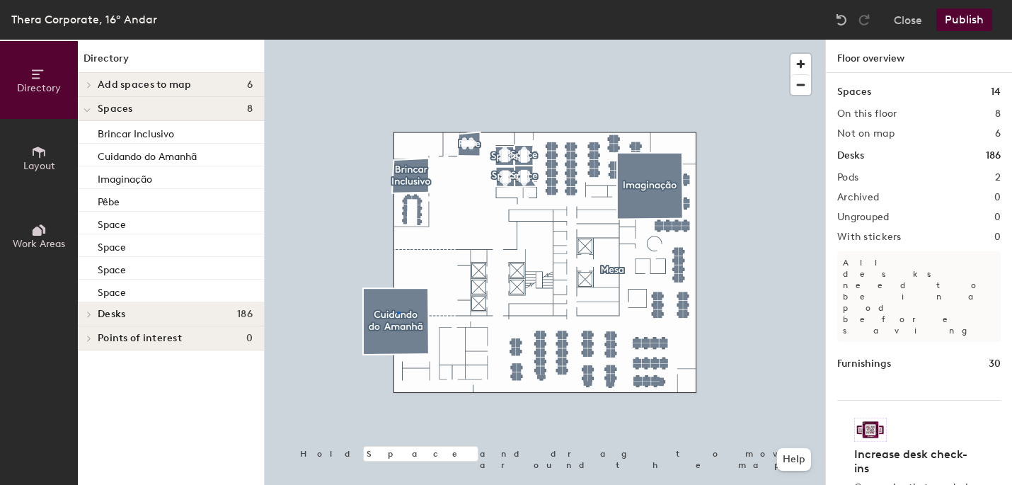
click at [397, 40] on div at bounding box center [545, 40] width 561 height 0
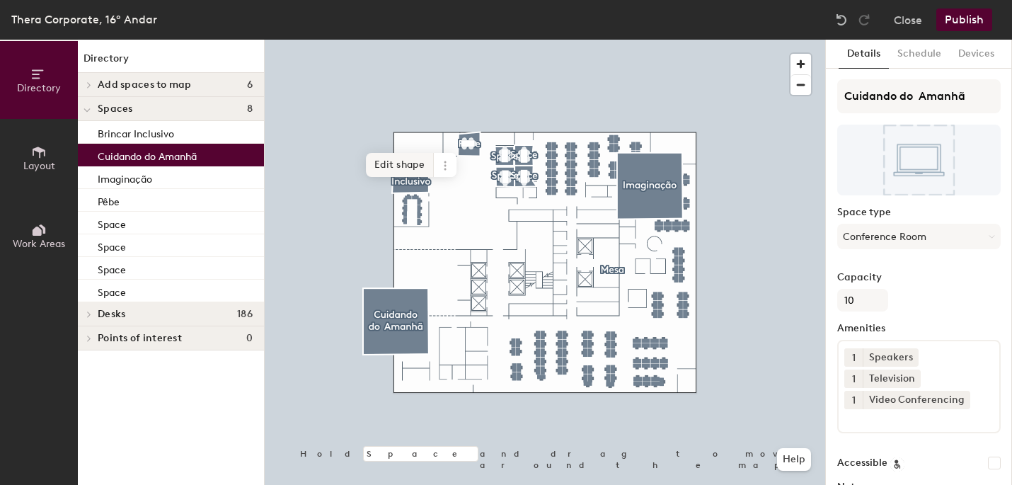
click at [399, 172] on span "Edit shape" at bounding box center [400, 165] width 68 height 24
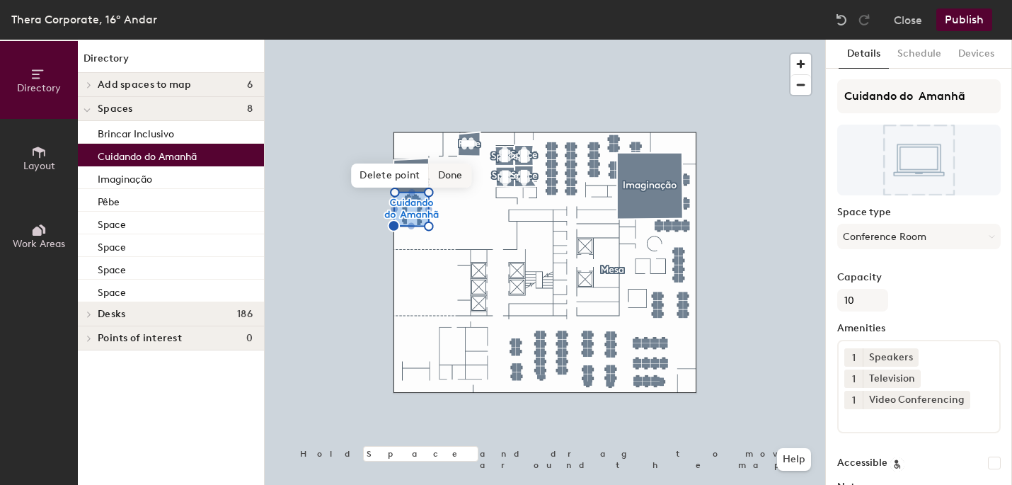
click at [459, 177] on span "Done" at bounding box center [451, 175] width 42 height 24
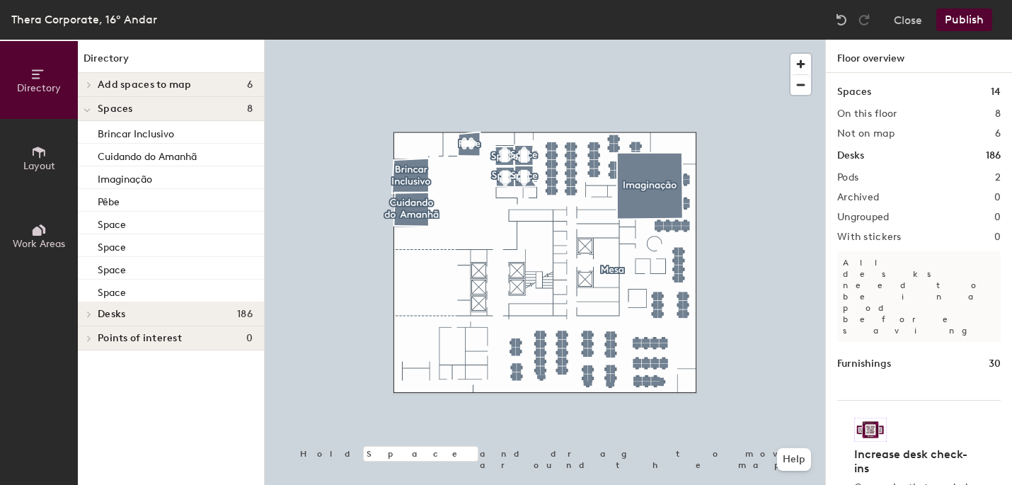
click at [652, 40] on div at bounding box center [545, 40] width 561 height 0
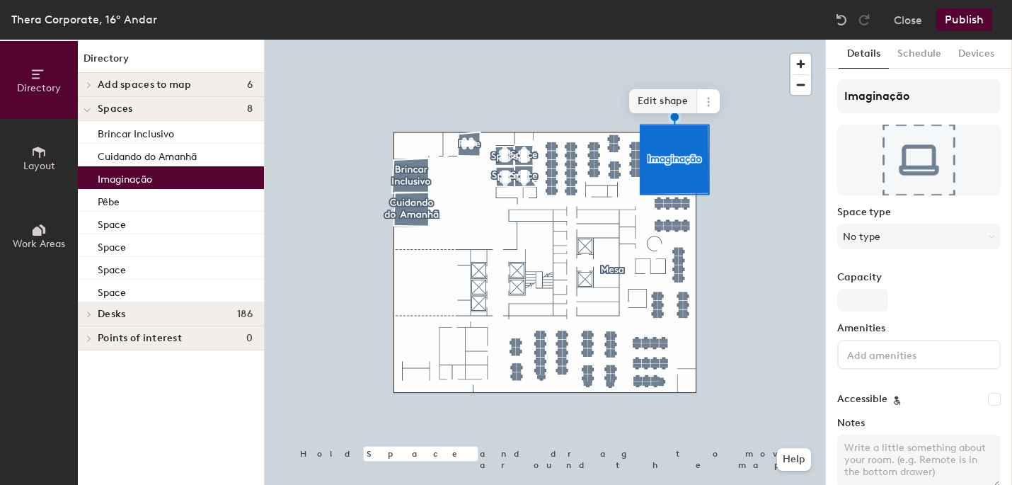
click at [658, 103] on span "Edit shape" at bounding box center [663, 101] width 68 height 24
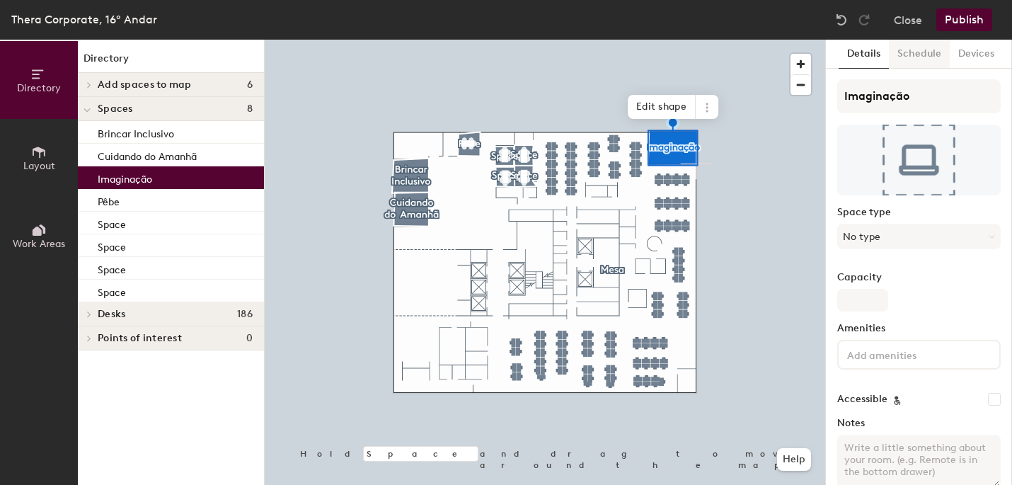
click at [930, 54] on button "Schedule" at bounding box center [919, 54] width 61 height 29
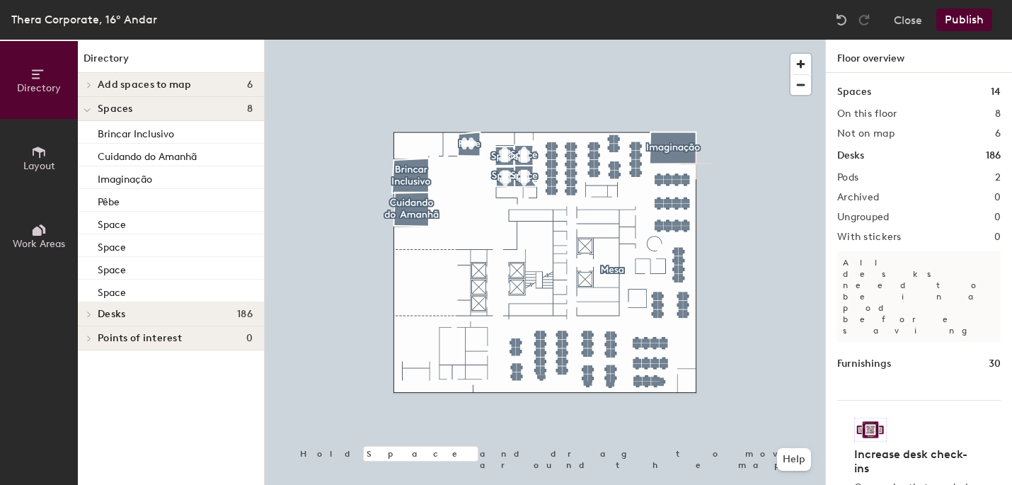
click at [953, 18] on button "Publish" at bounding box center [964, 19] width 56 height 23
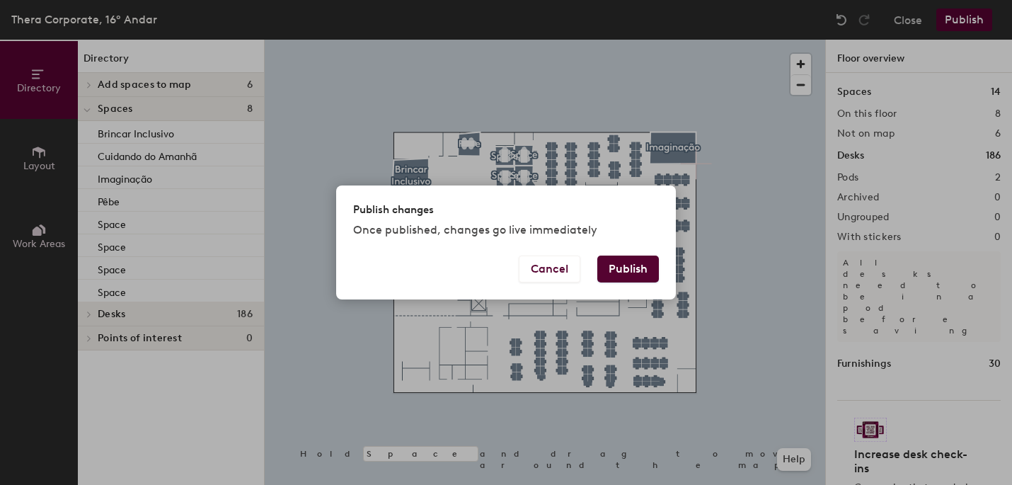
click at [638, 269] on button "Publish" at bounding box center [628, 268] width 62 height 27
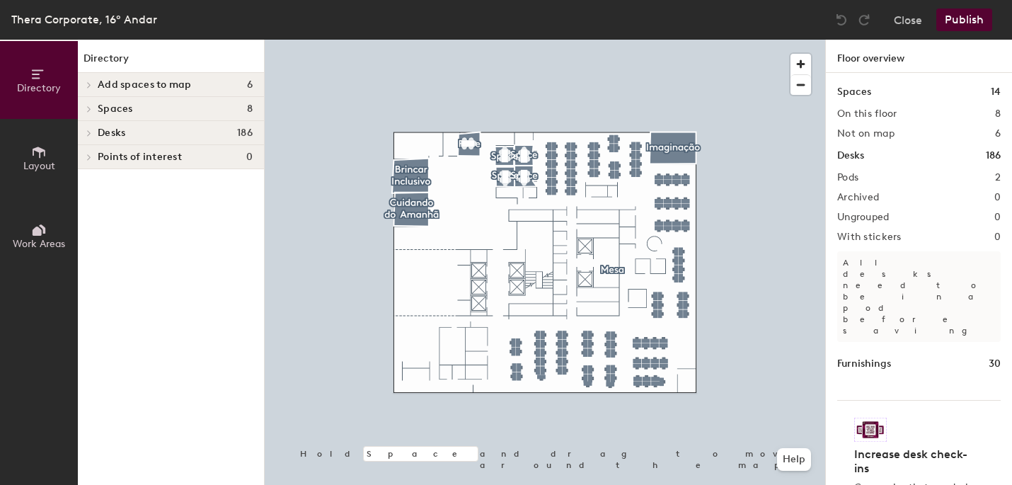
click at [42, 160] on span "Layout" at bounding box center [39, 166] width 32 height 12
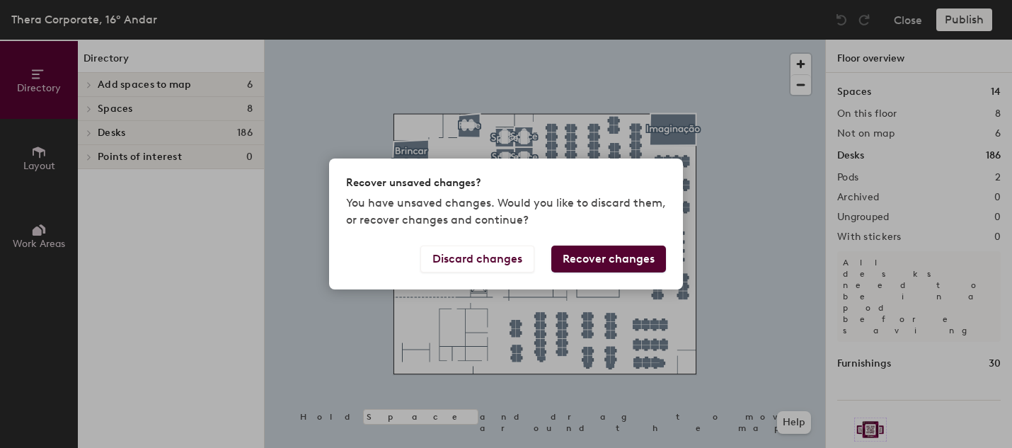
click at [595, 264] on button "Recover changes" at bounding box center [608, 259] width 115 height 27
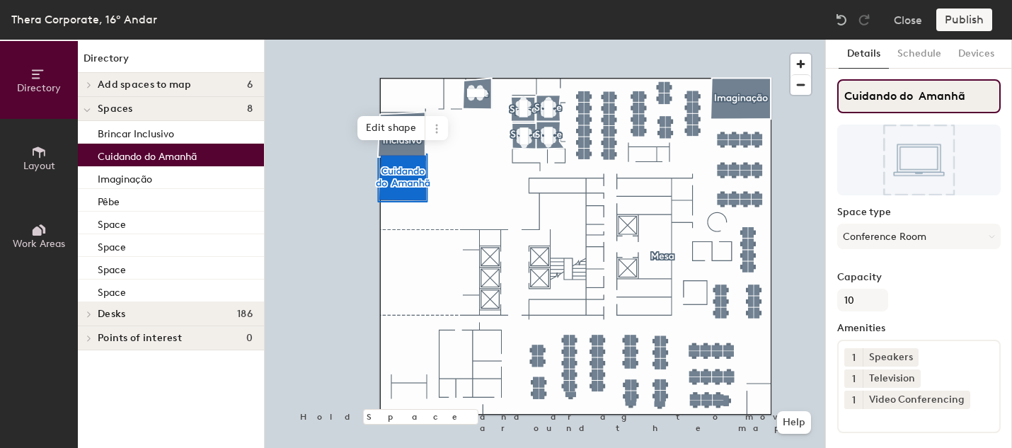
click at [919, 95] on input "Cuidando do Amanhã" at bounding box center [918, 96] width 163 height 34
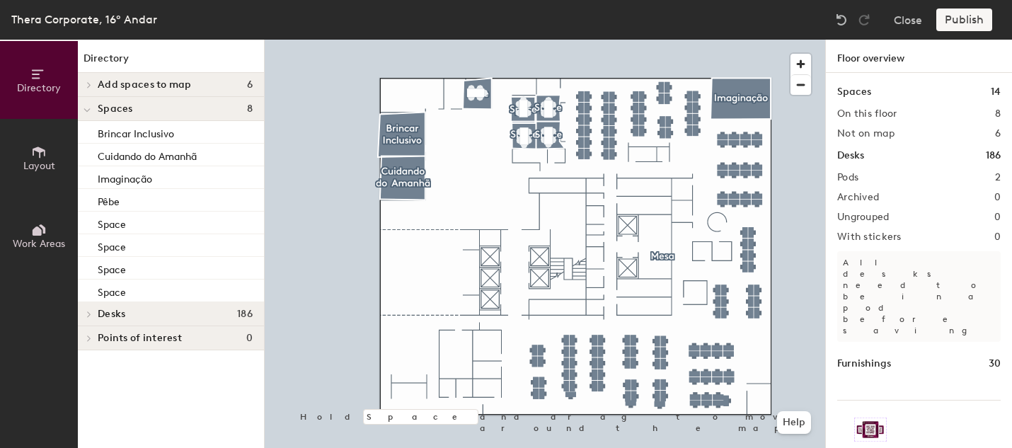
click at [44, 168] on span "Layout" at bounding box center [39, 166] width 32 height 12
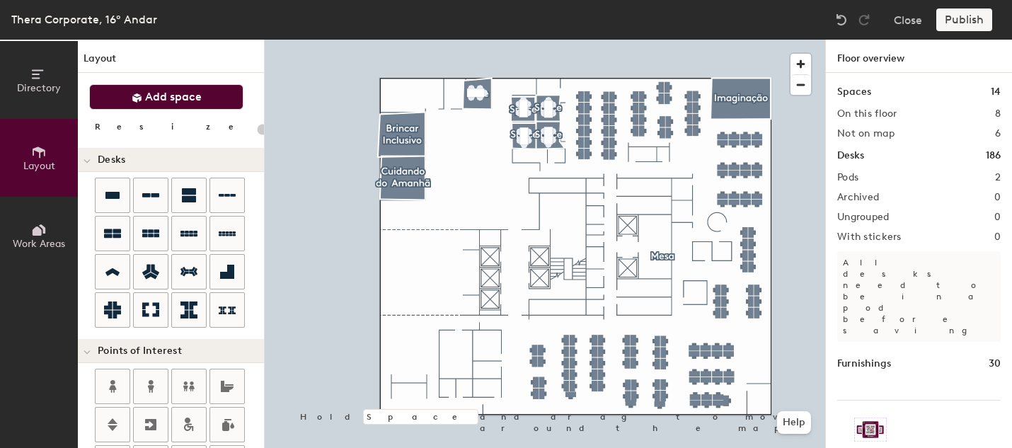
click at [164, 91] on span "Add space" at bounding box center [173, 97] width 57 height 14
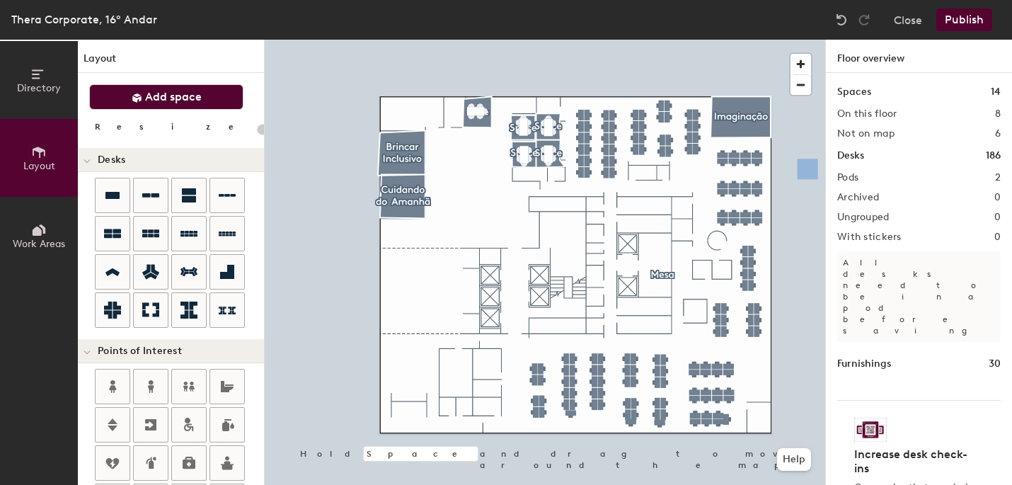
click at [971, 25] on button "Publish" at bounding box center [964, 19] width 56 height 23
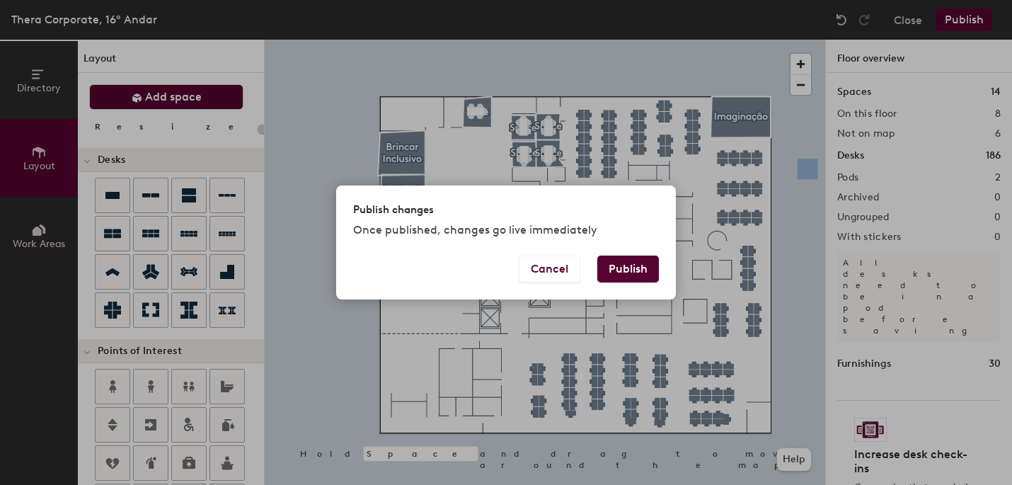
click at [635, 263] on button "Publish" at bounding box center [628, 268] width 62 height 27
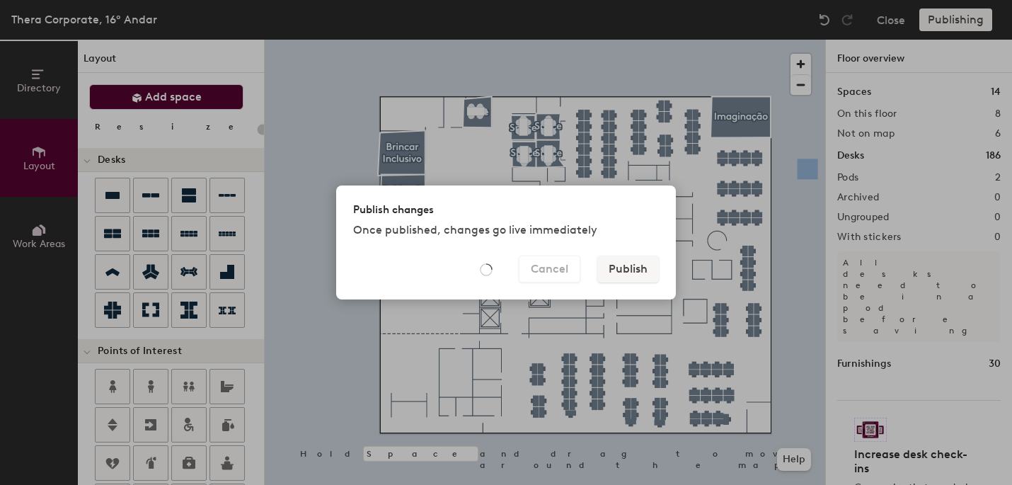
type input "20"
